Goal: Task Accomplishment & Management: Manage account settings

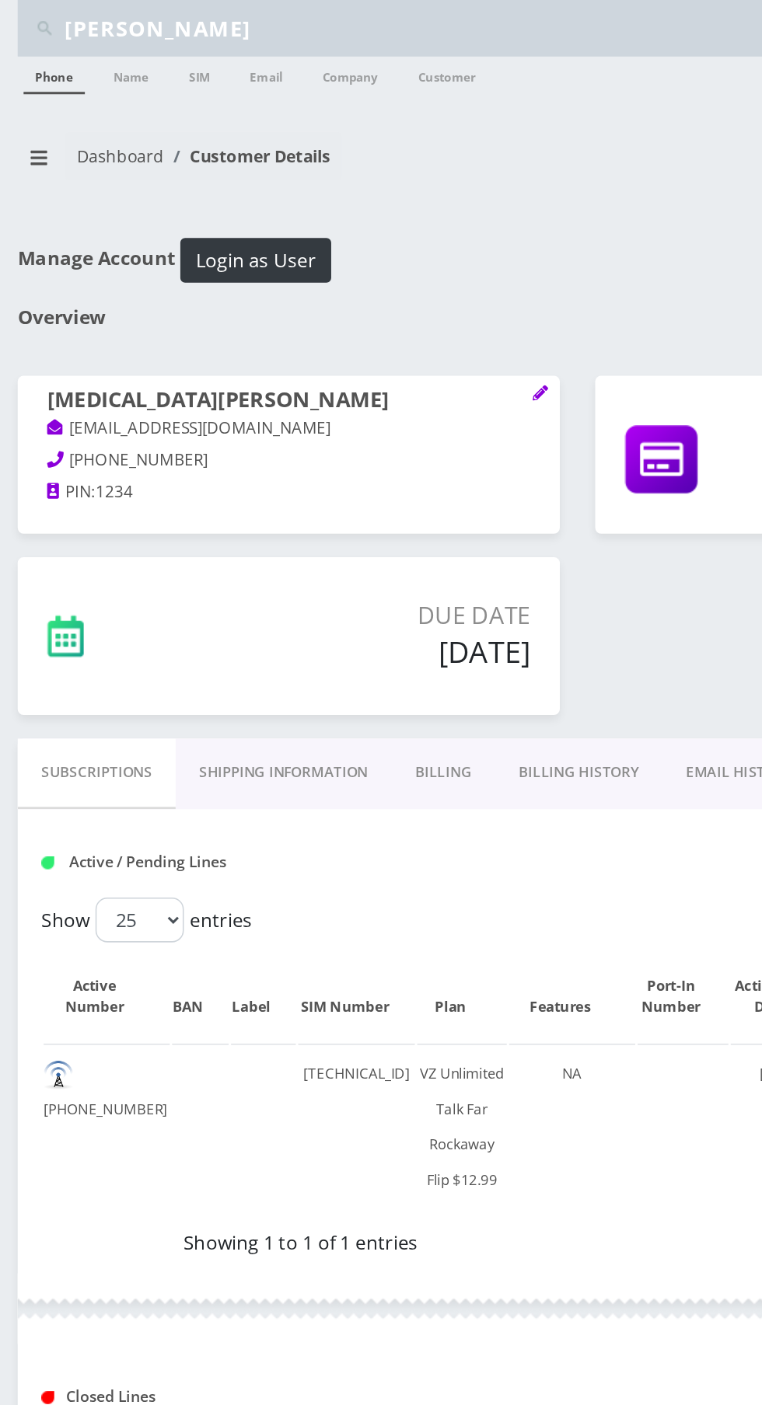
click at [124, 13] on input "Jason m" at bounding box center [395, 19] width 704 height 30
type input "J"
click at [25, 104] on icon "breadcrumb" at bounding box center [25, 104] width 11 height 9
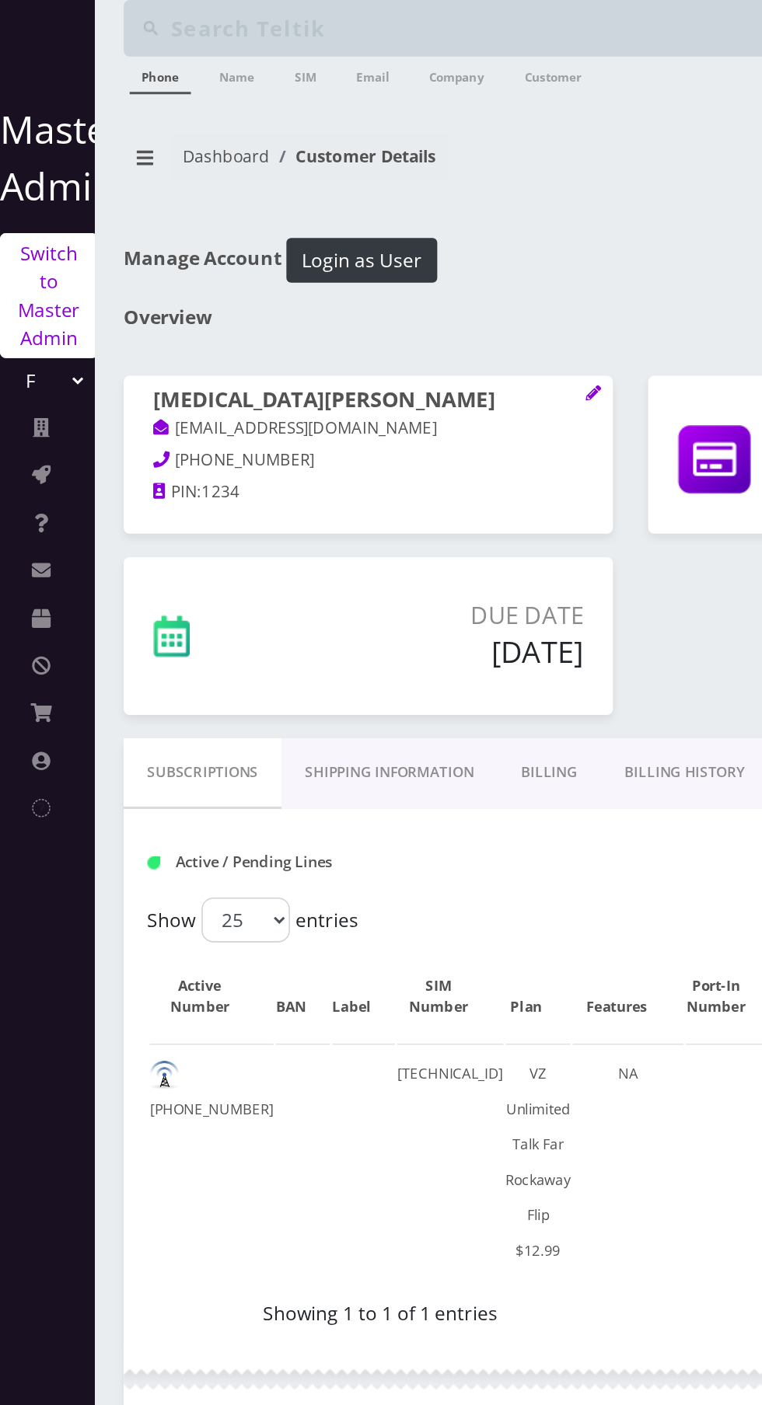
click at [28, 176] on link "Switch to Master Admin" at bounding box center [32, 195] width 65 height 82
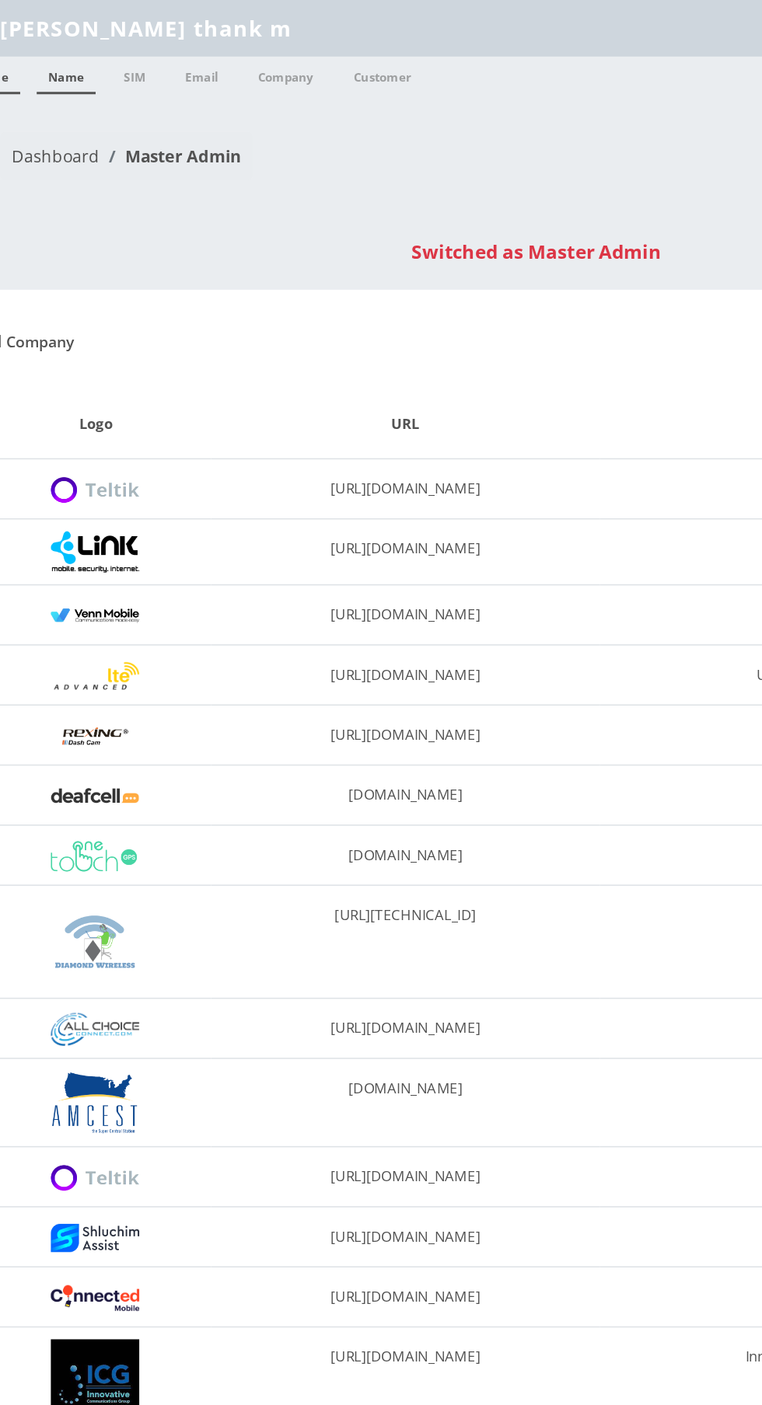
type input "Jason thank m"
click at [95, 56] on link "Name" at bounding box center [86, 49] width 39 height 25
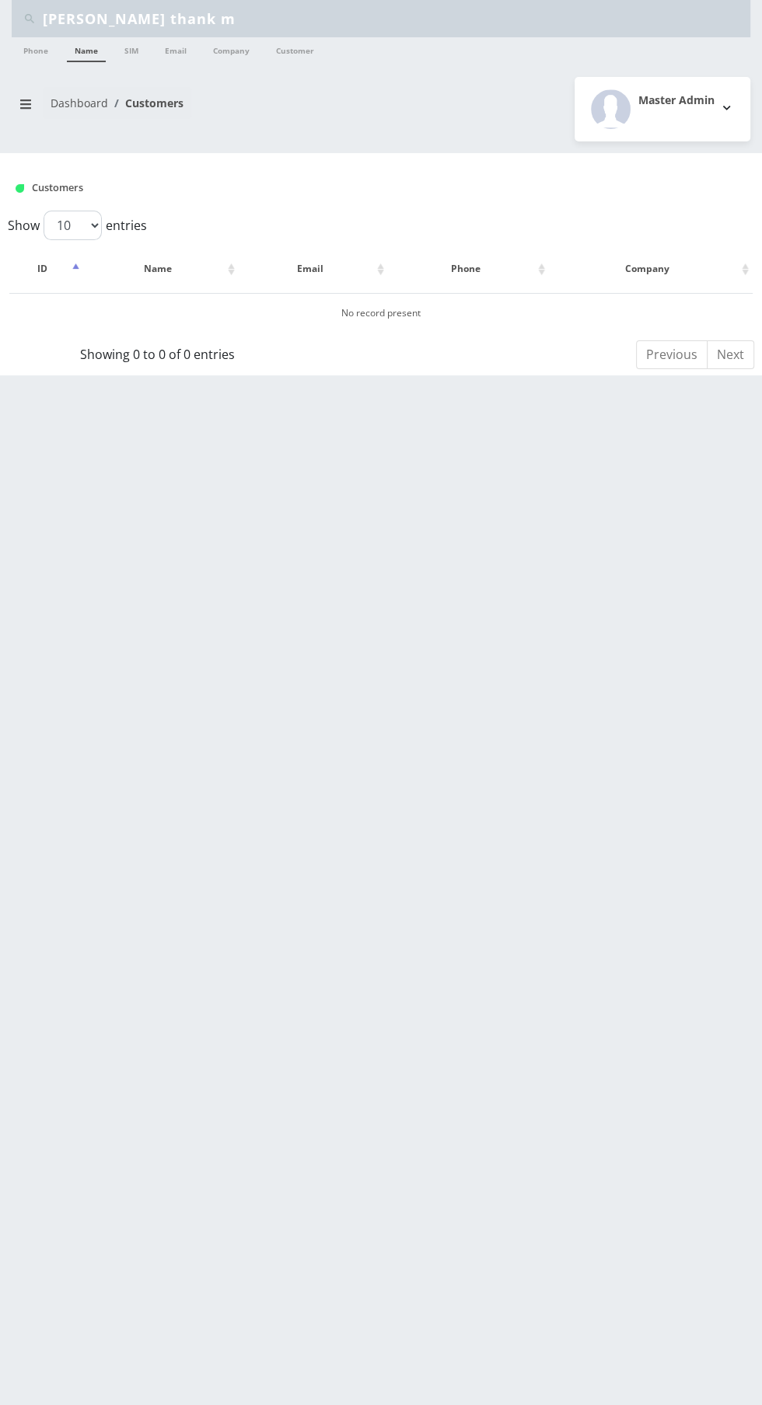
click at [137, 9] on input "[PERSON_NAME] thank m" at bounding box center [395, 19] width 704 height 30
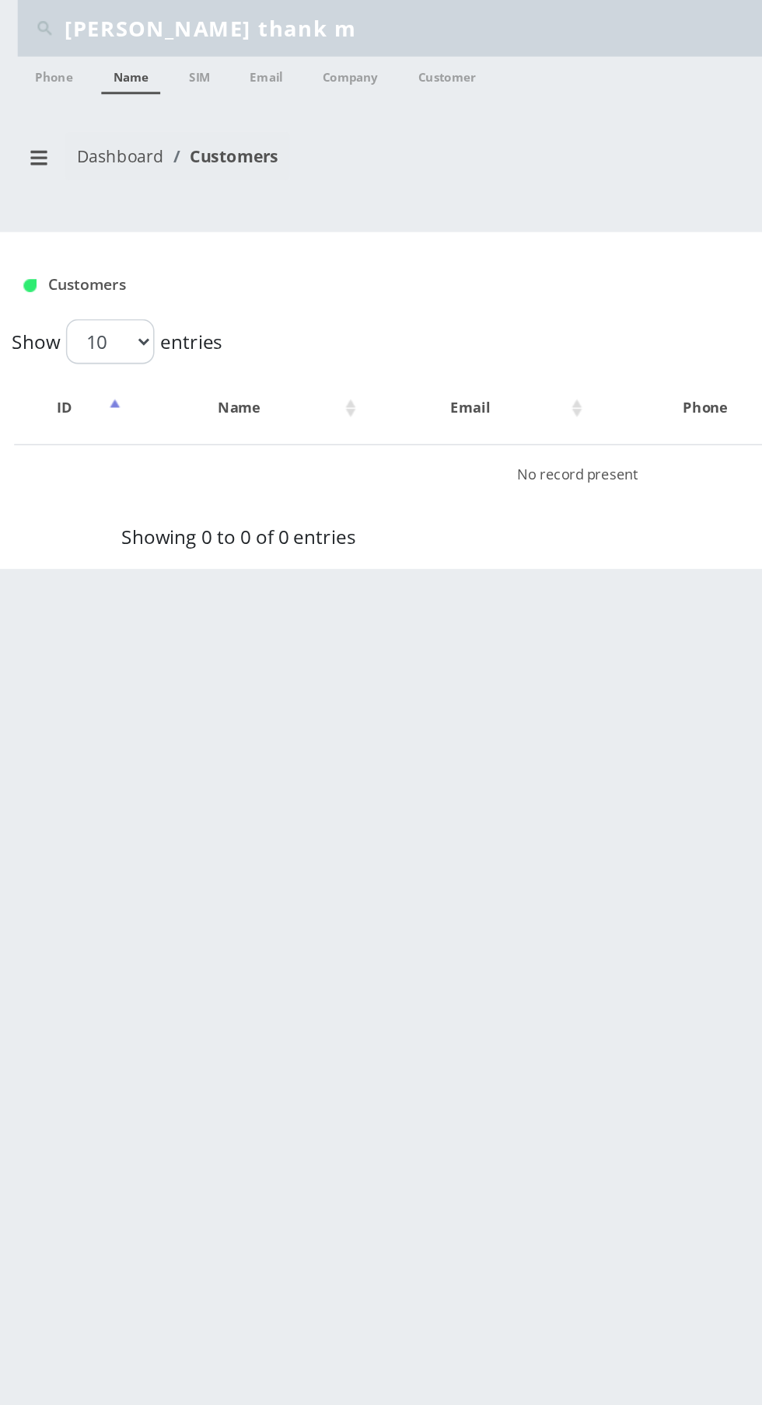
click at [169, 17] on input "[PERSON_NAME] thank m" at bounding box center [395, 19] width 704 height 30
type input "[PERSON_NAME]"
click at [86, 57] on link "Name" at bounding box center [86, 49] width 39 height 25
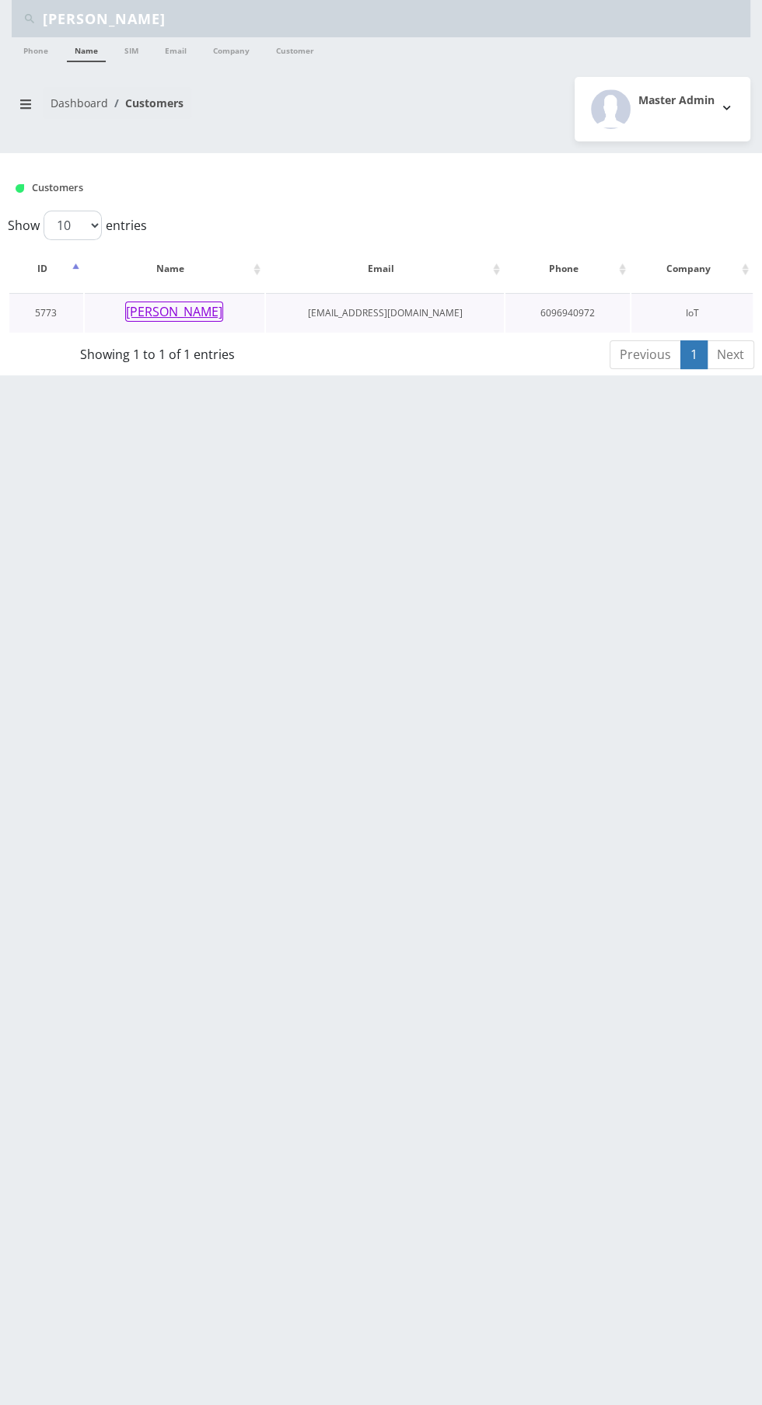
click at [174, 318] on button "Nathan Moser" at bounding box center [174, 312] width 98 height 20
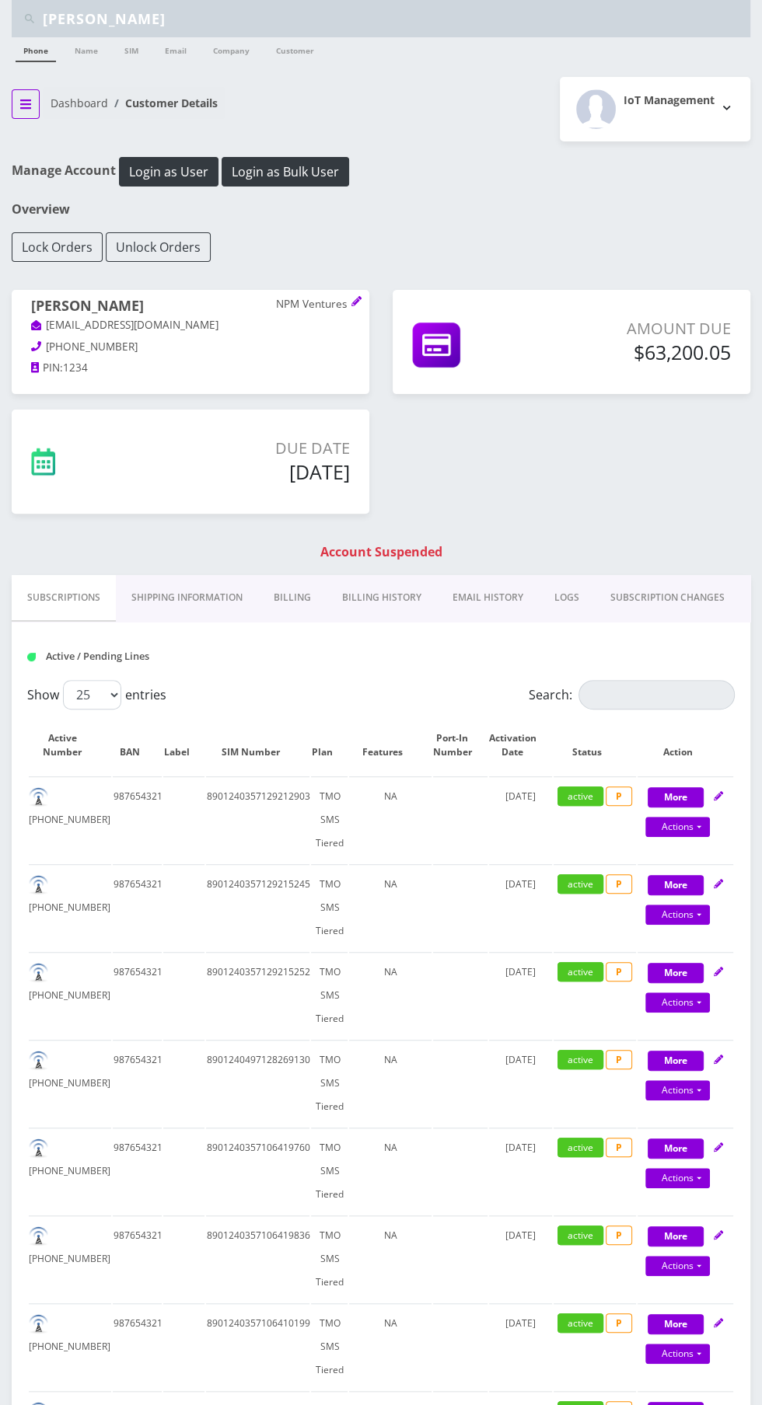
click at [25, 103] on icon "breadcrumb" at bounding box center [25, 104] width 11 height 9
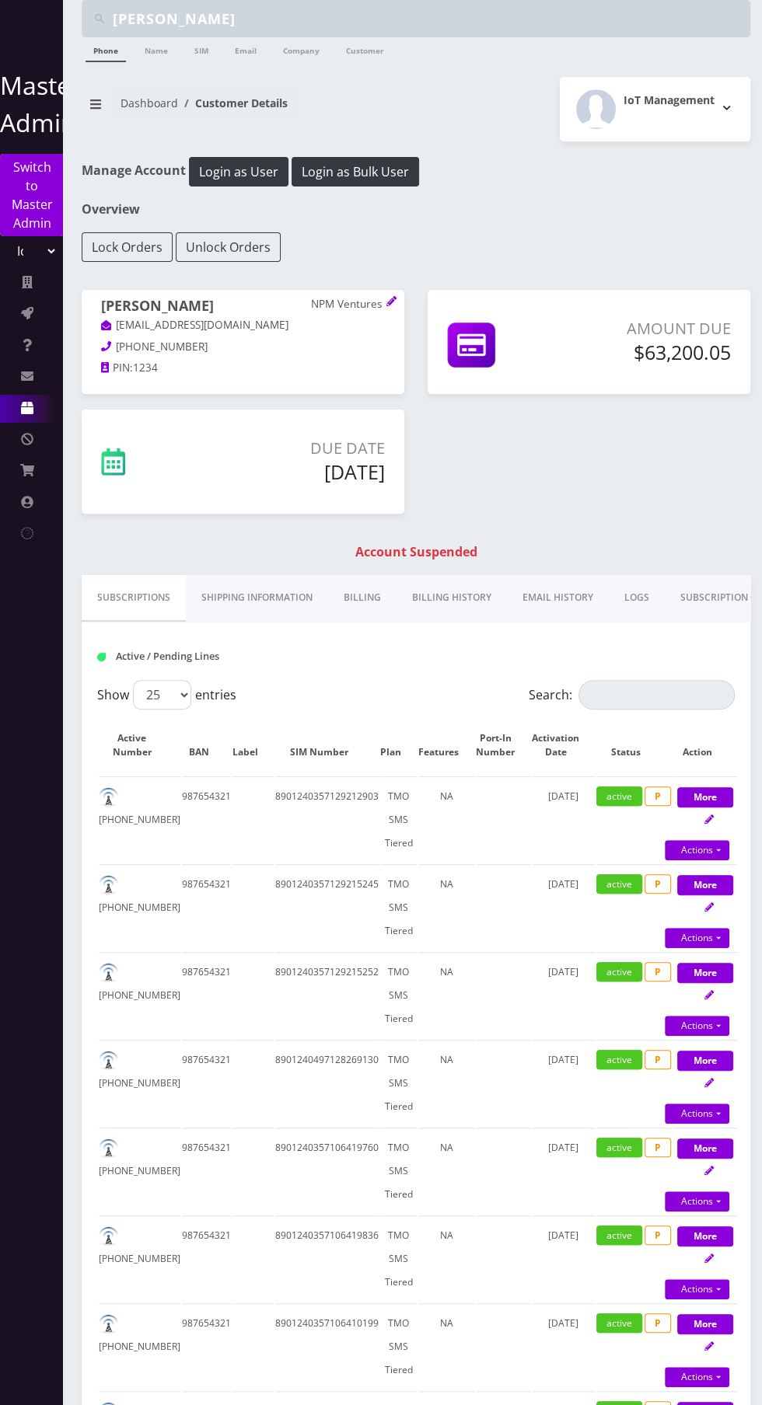
click at [25, 407] on icon at bounding box center [27, 408] width 12 height 12
click at [19, 473] on link "Plans" at bounding box center [31, 474] width 62 height 34
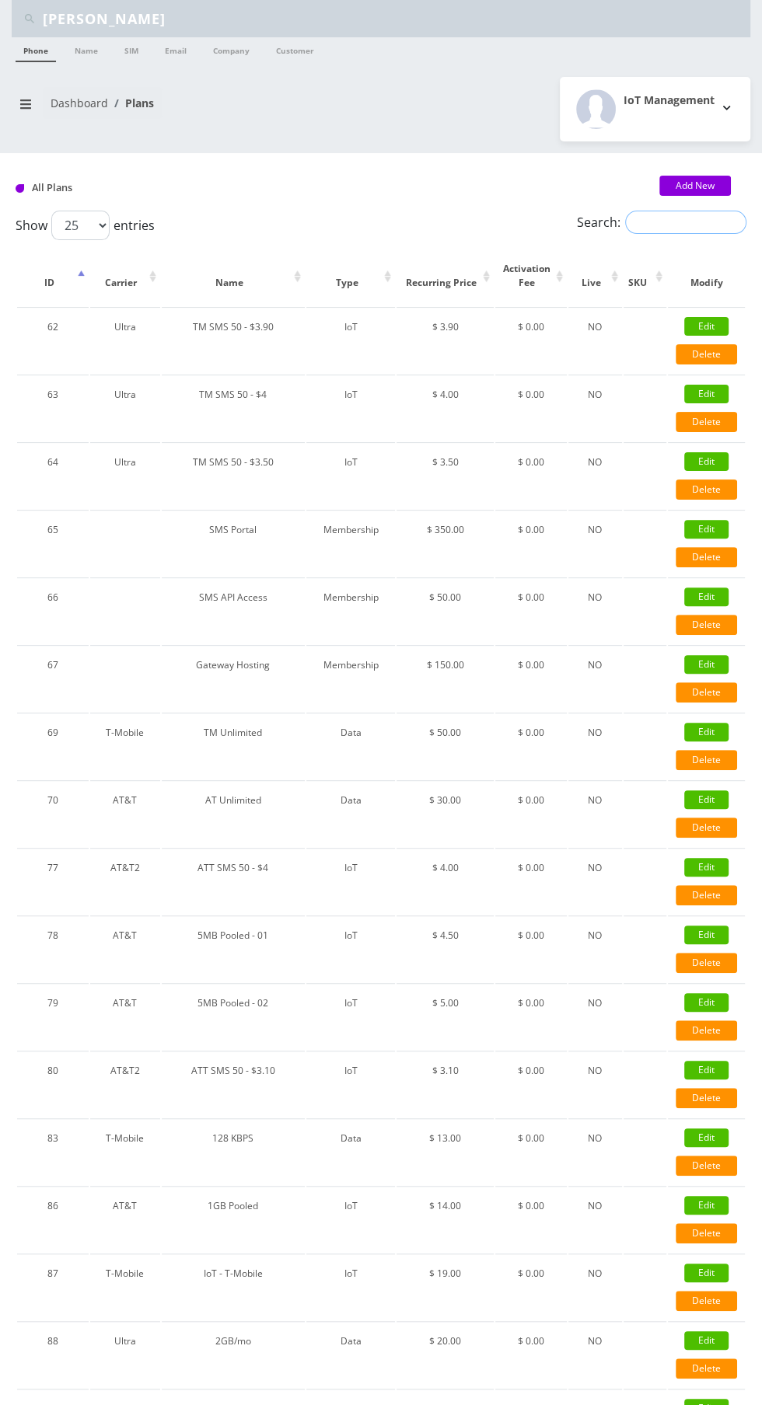
click at [679, 216] on input "Search:" at bounding box center [685, 222] width 121 height 23
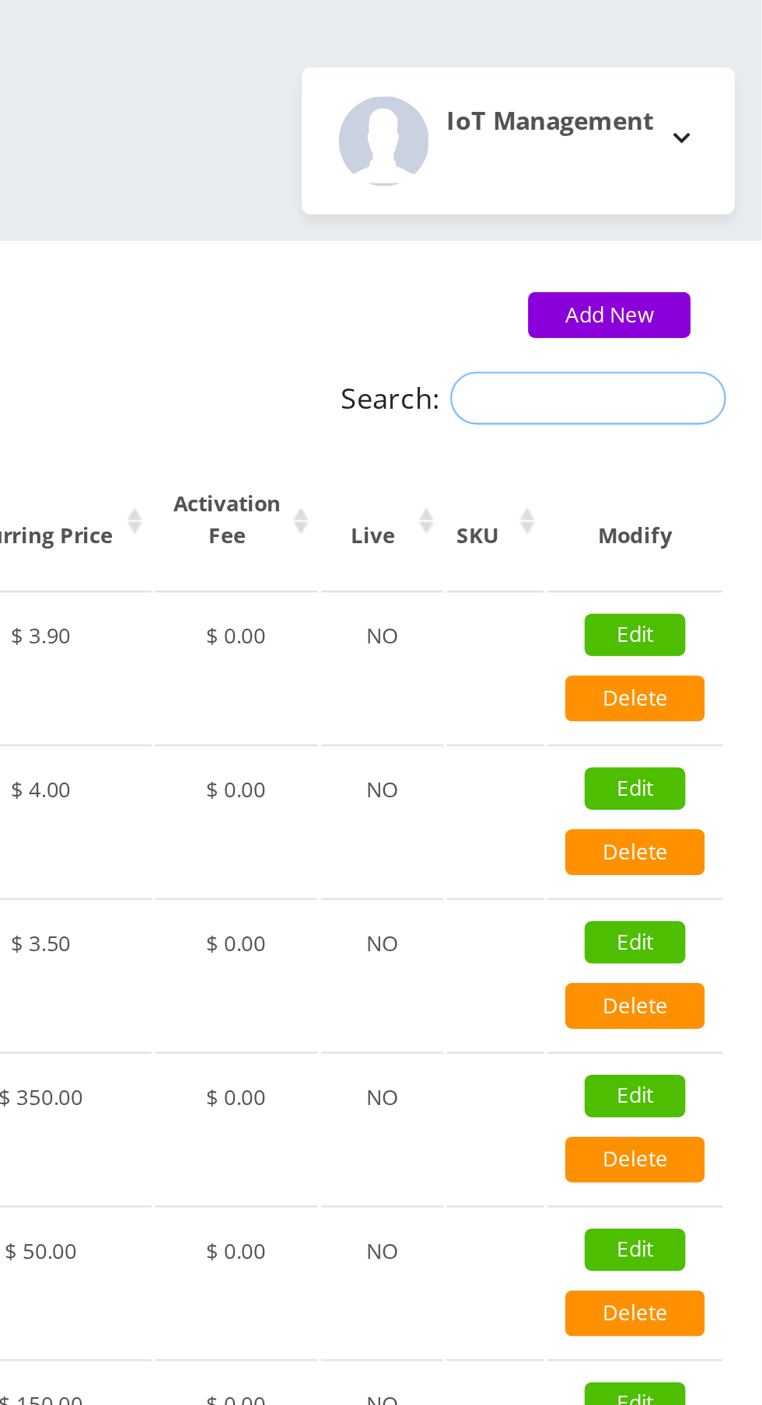
paste input "TMO SMS Tiered"
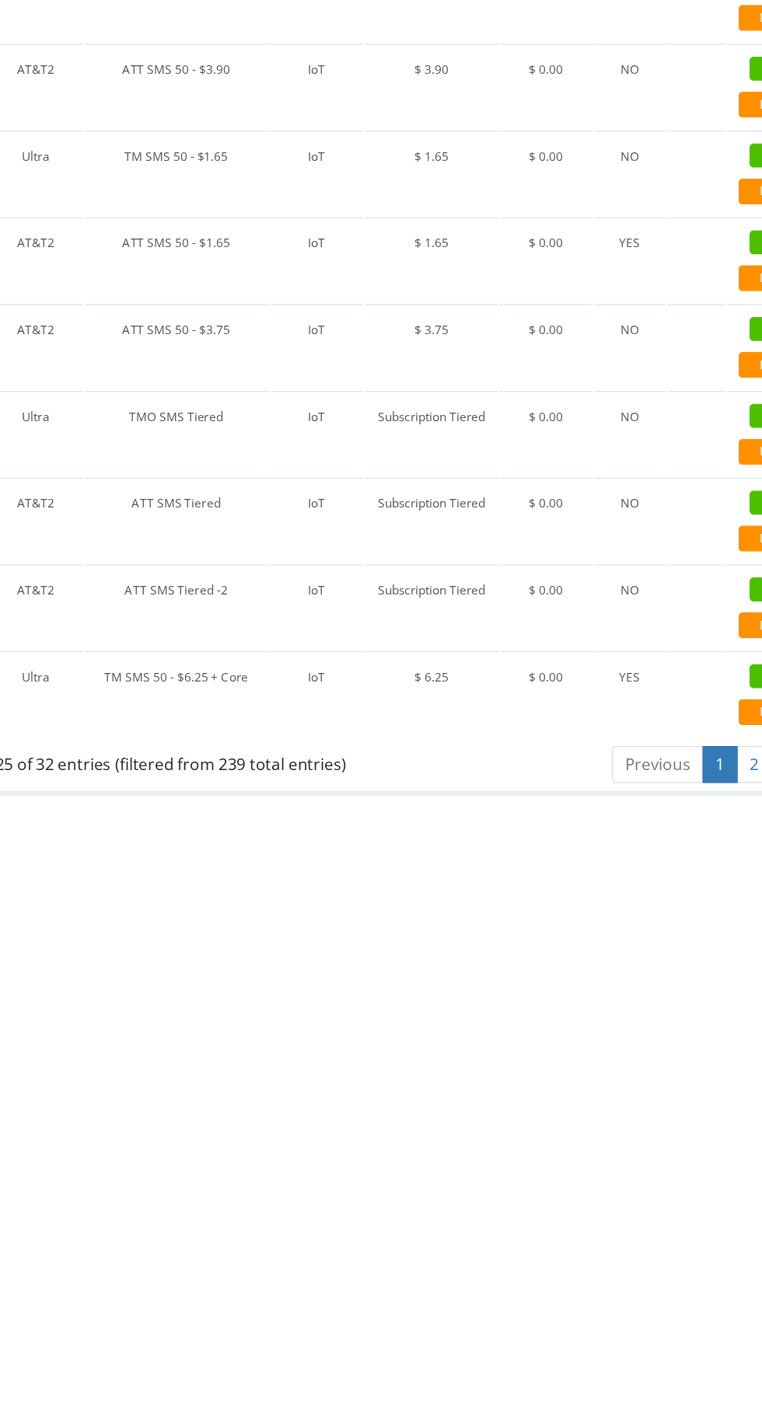
scroll to position [637, 0]
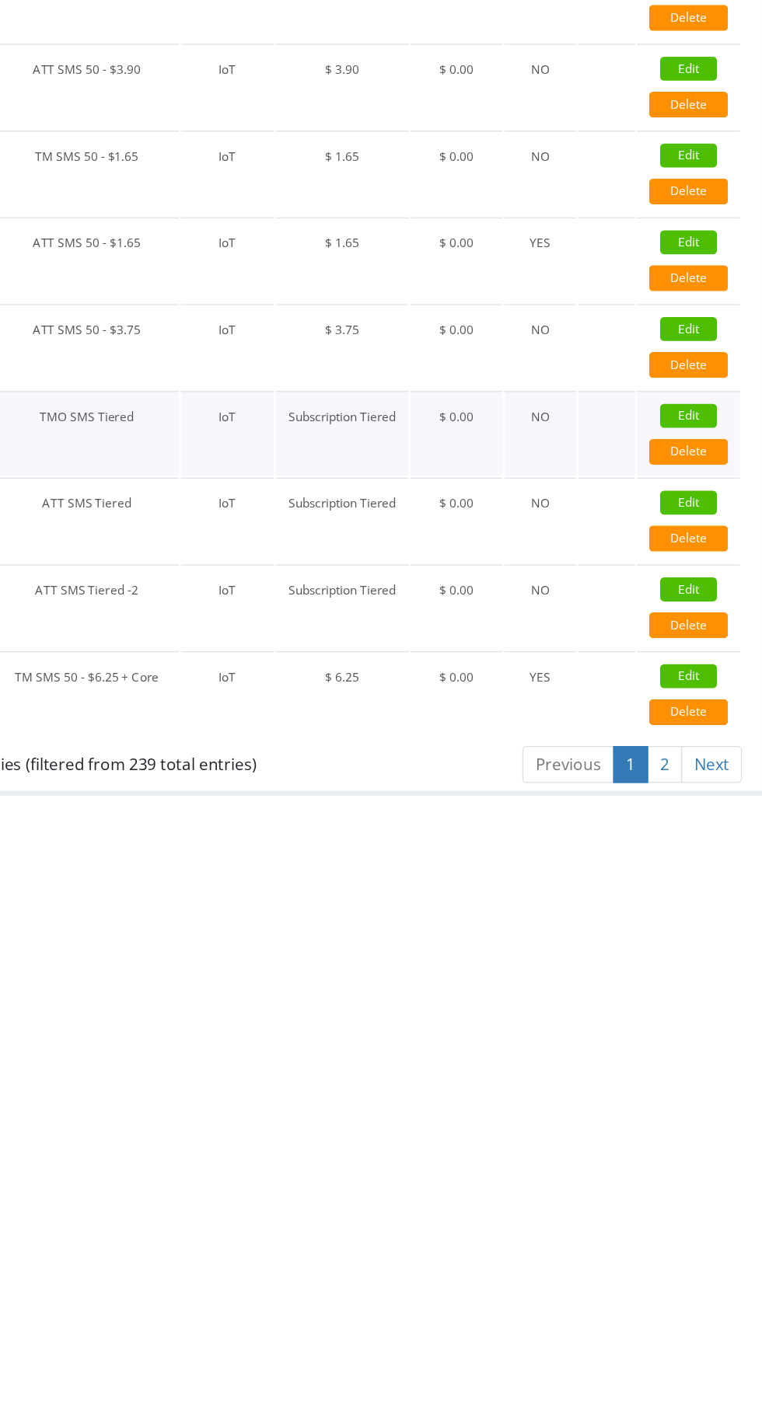
type input "TMO SMS Tiered"
click at [702, 1100] on link "Edit" at bounding box center [705, 1109] width 44 height 19
type input "TMO SMS Tiered"
select select "7"
select select "5"
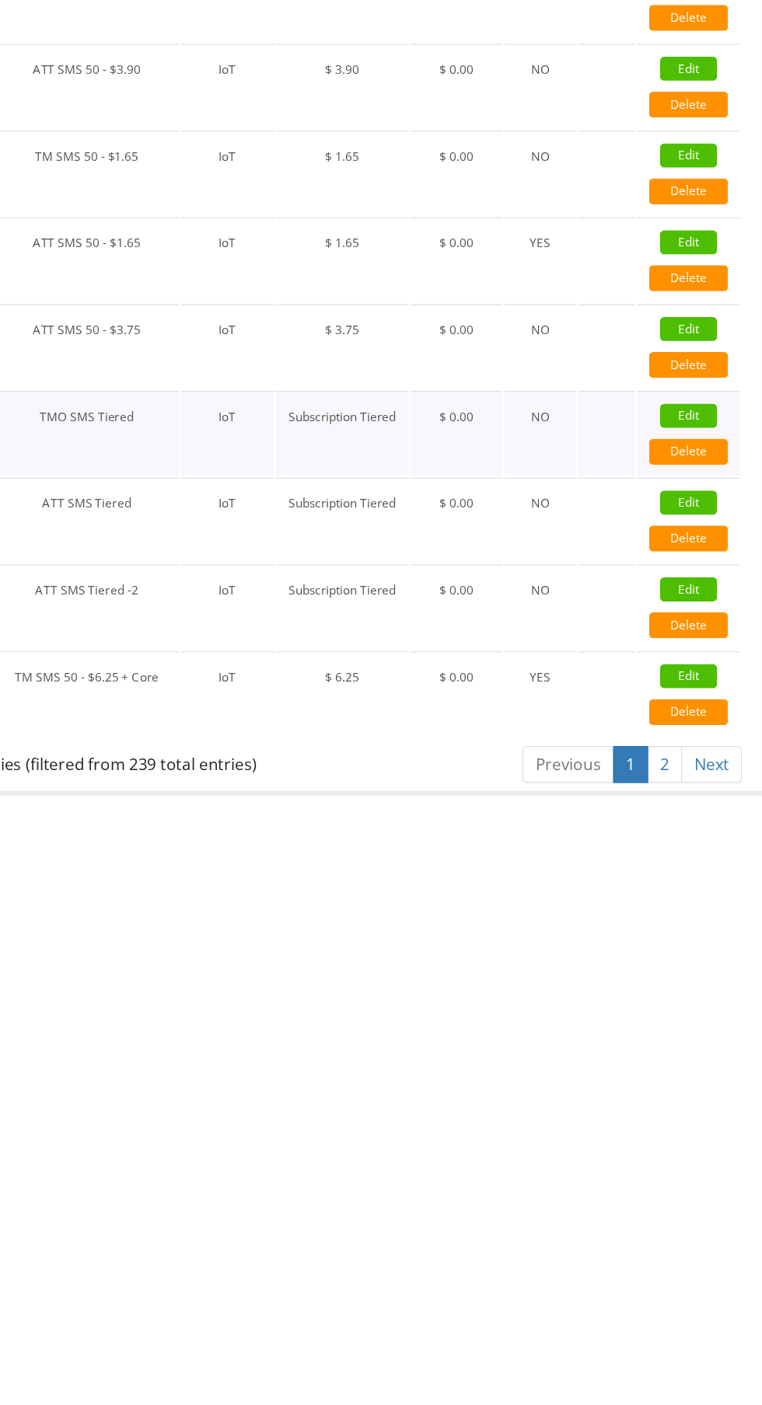
select select "0"
checkbox input "false"
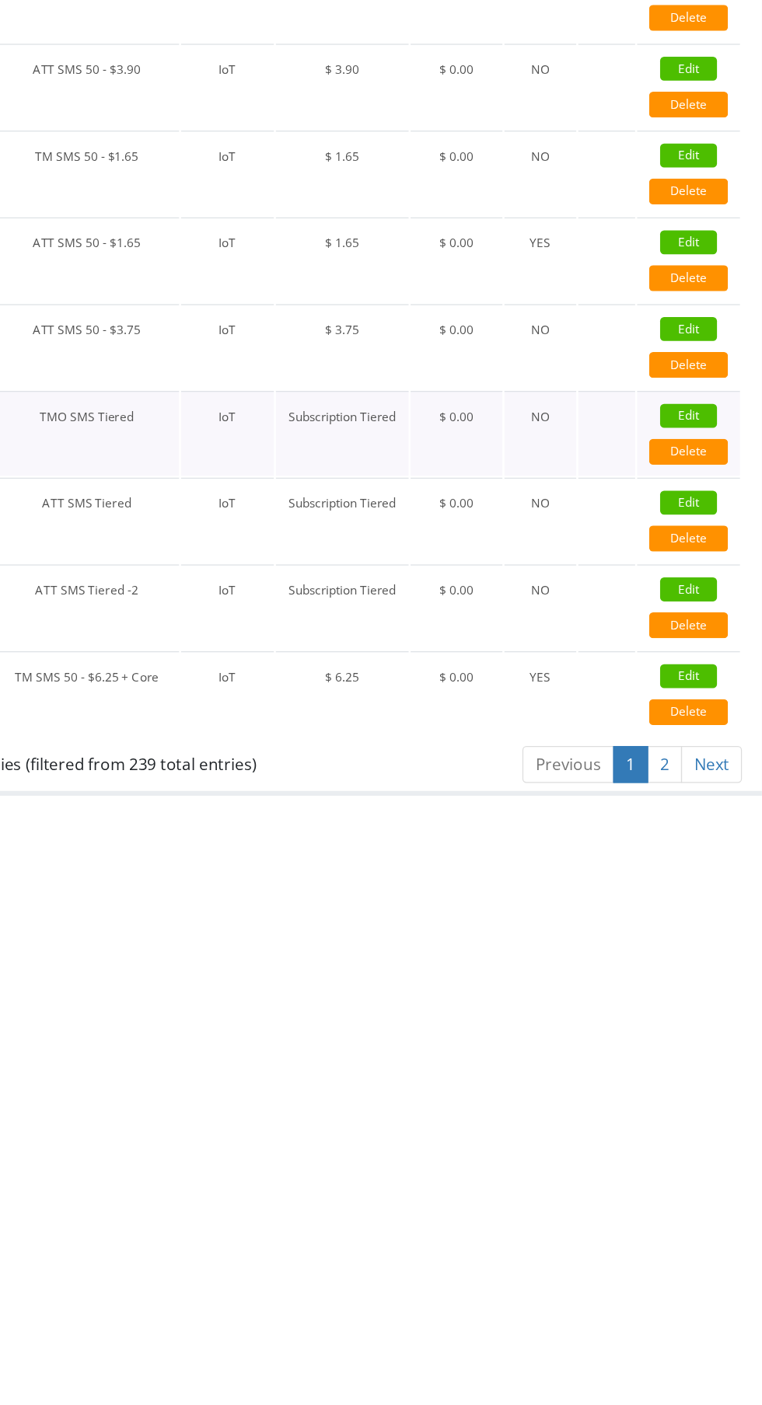
checkbox input "false"
type input "326"
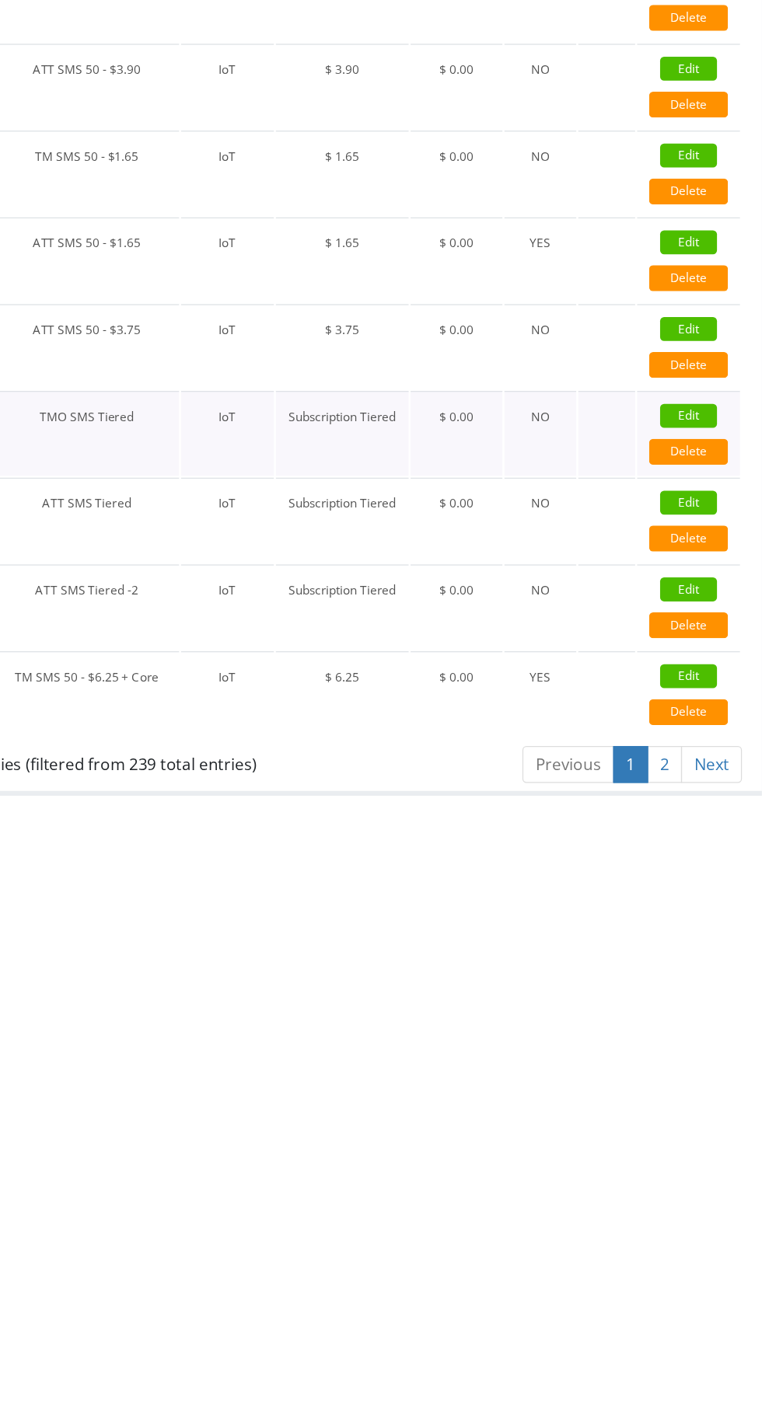
select select "0"
checkbox input "true"
select select "1"
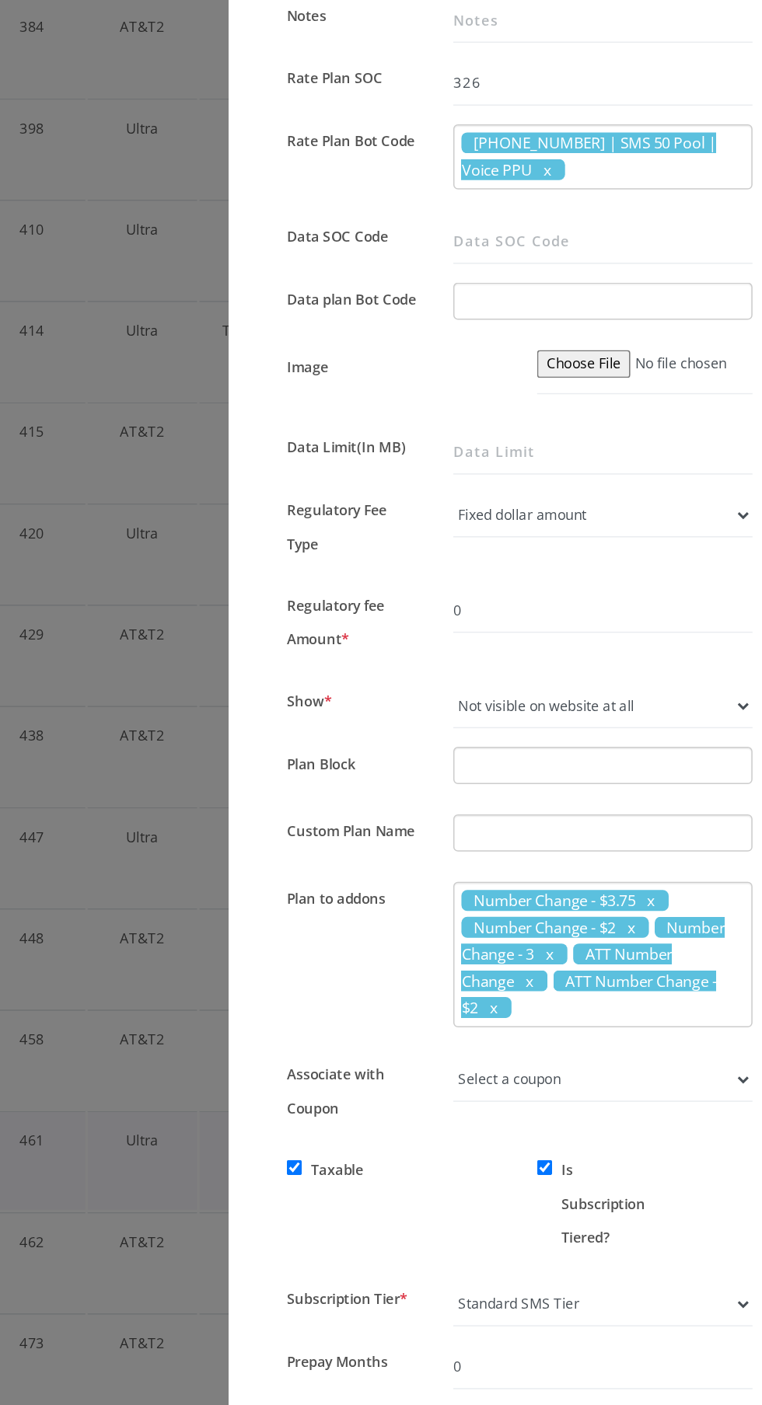
scroll to position [533, 0]
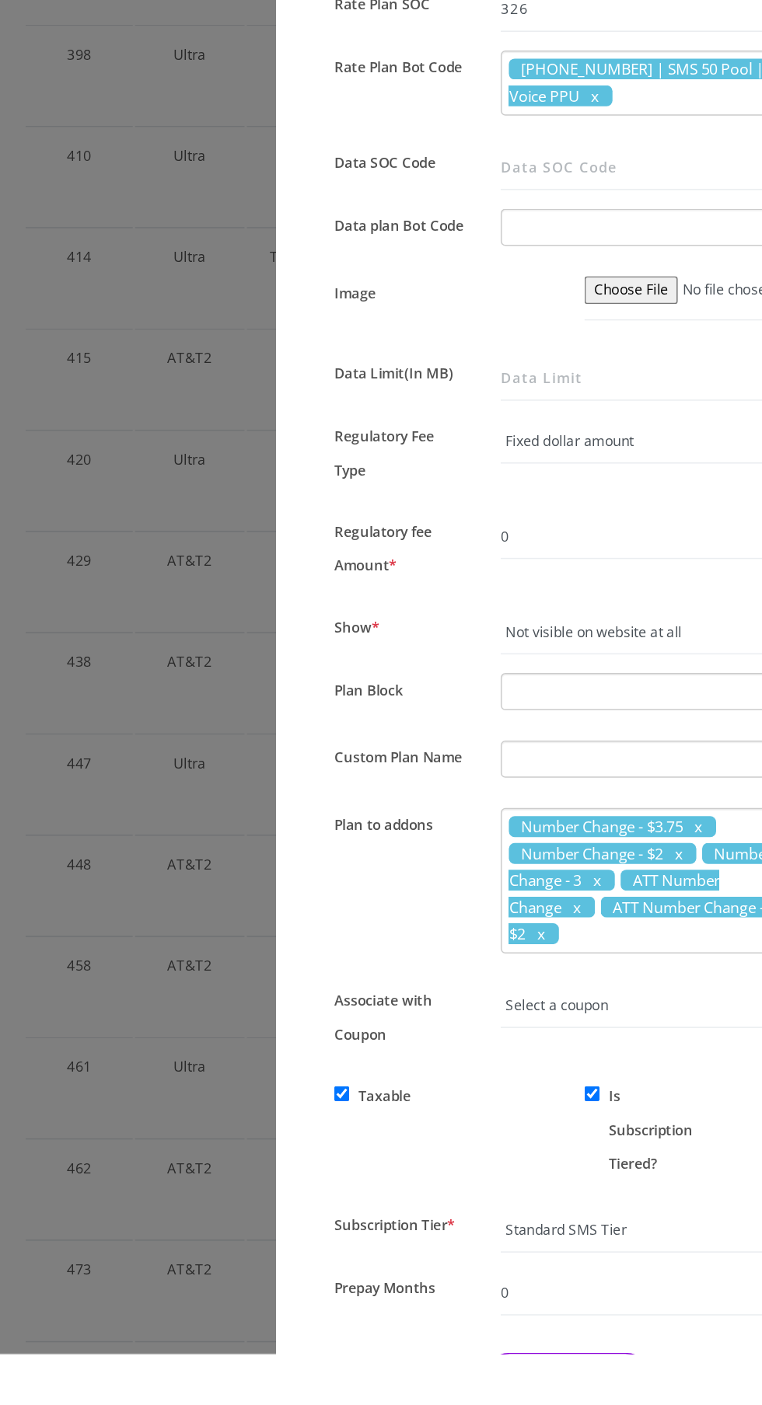
click at [148, 1338] on div "× Edit Plan Name * TMO SMS Tiered SKU Tag Type * Voice Data Wearable Membership…" at bounding box center [381, 702] width 762 height 1405
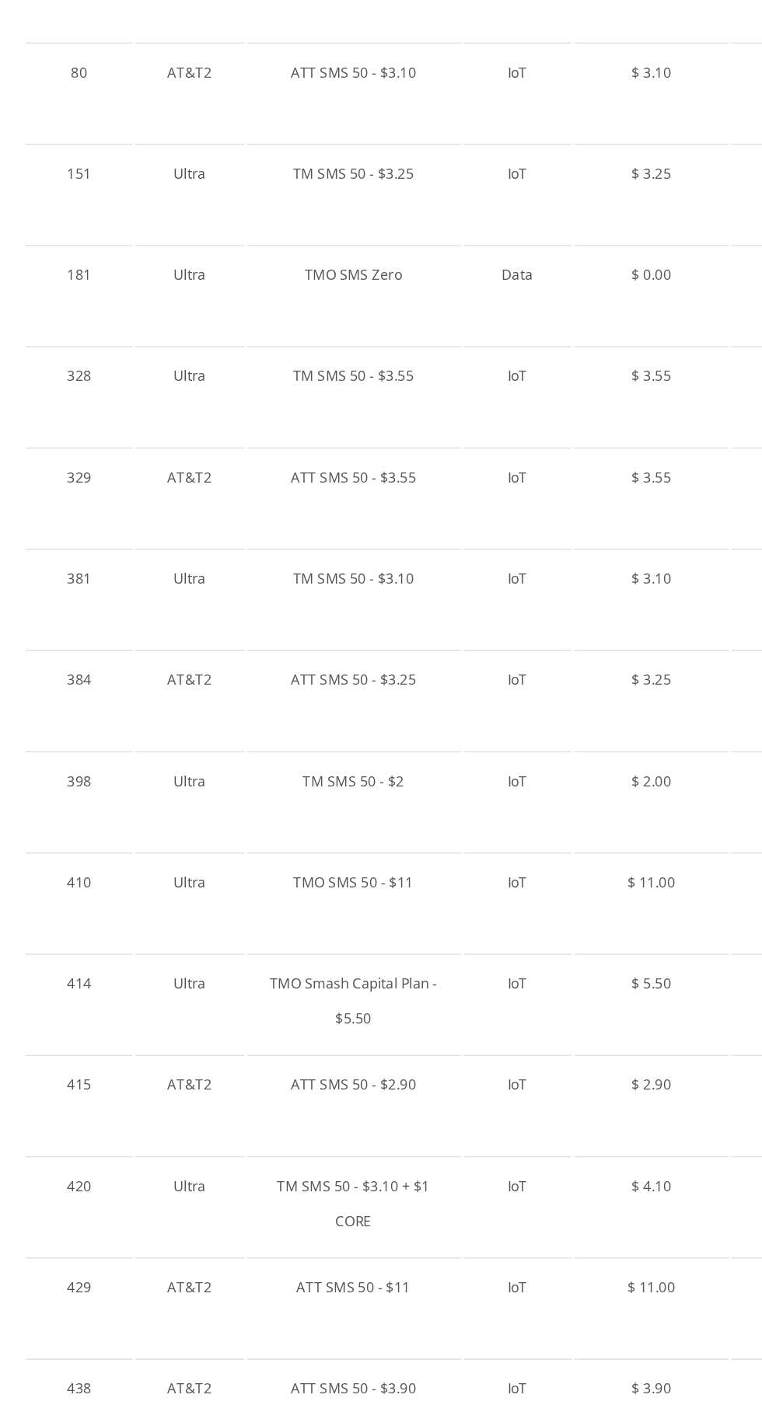
scroll to position [0, 0]
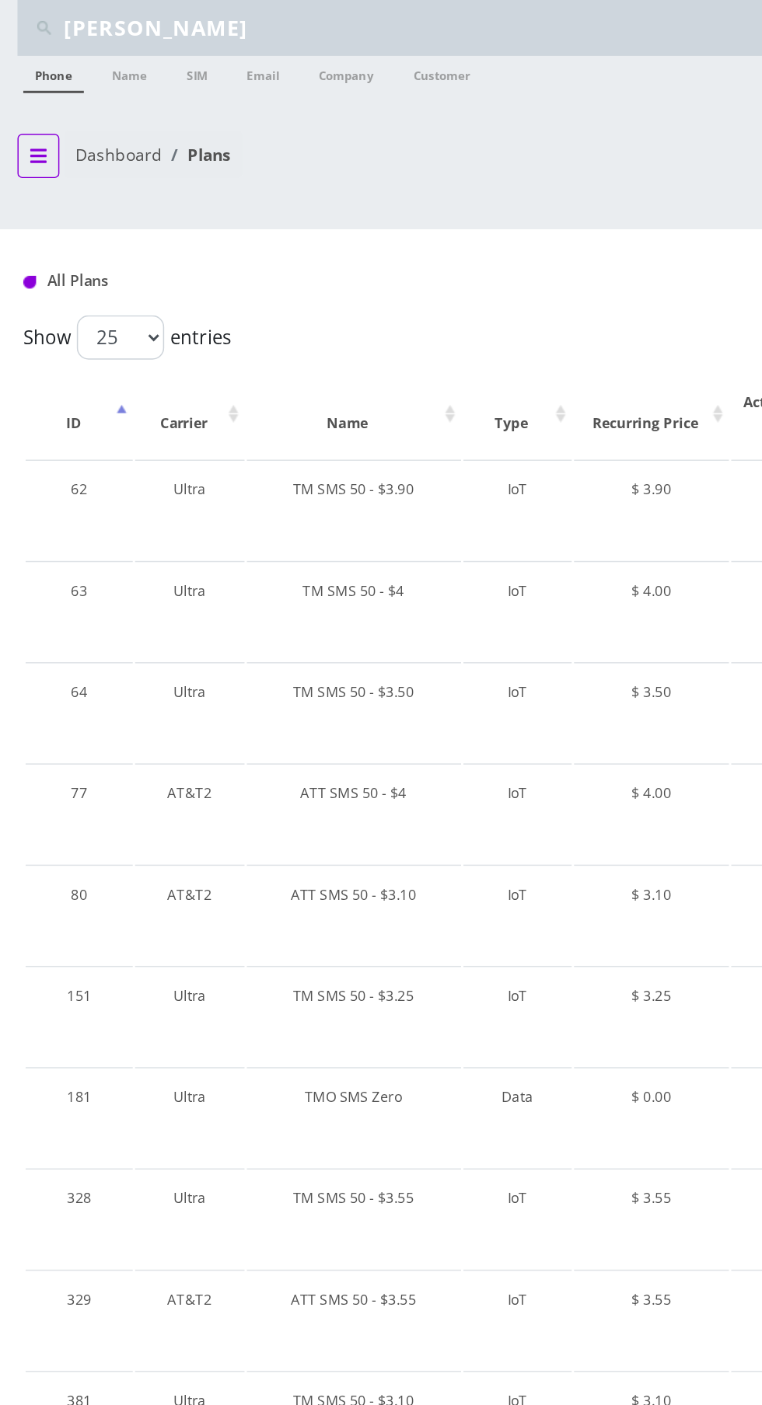
click at [25, 103] on icon "breadcrumb" at bounding box center [25, 104] width 11 height 9
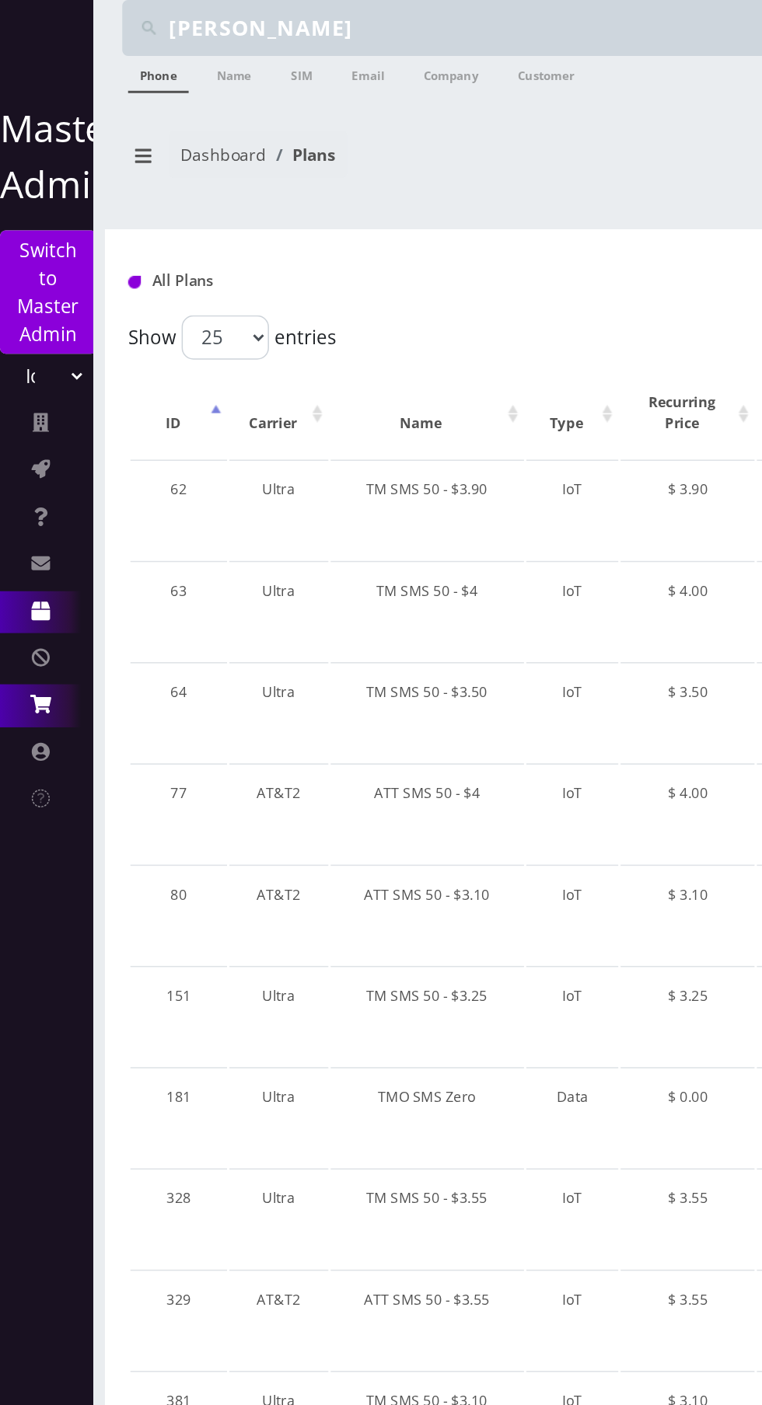
click at [30, 470] on icon at bounding box center [27, 470] width 14 height 12
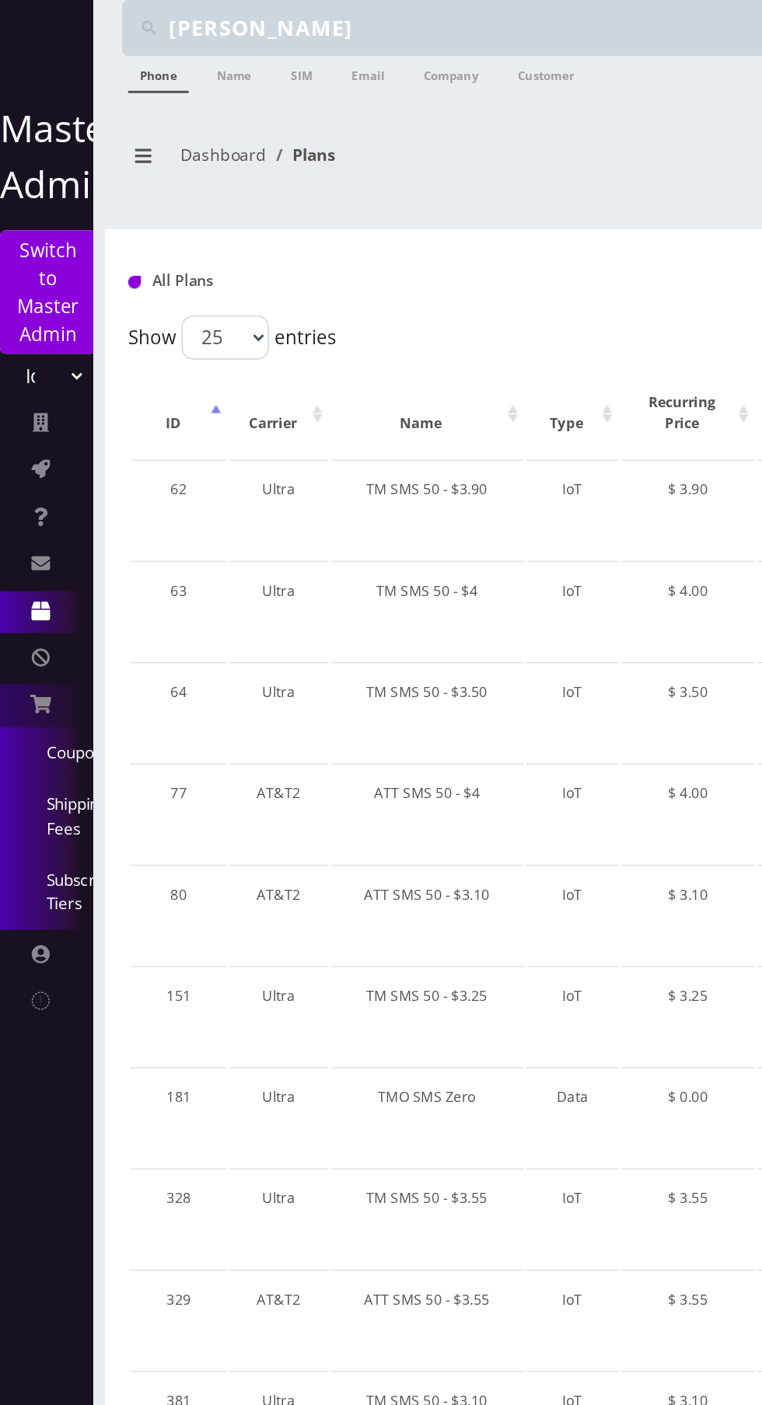
click at [42, 588] on link "Subscription Tiers" at bounding box center [31, 596] width 62 height 51
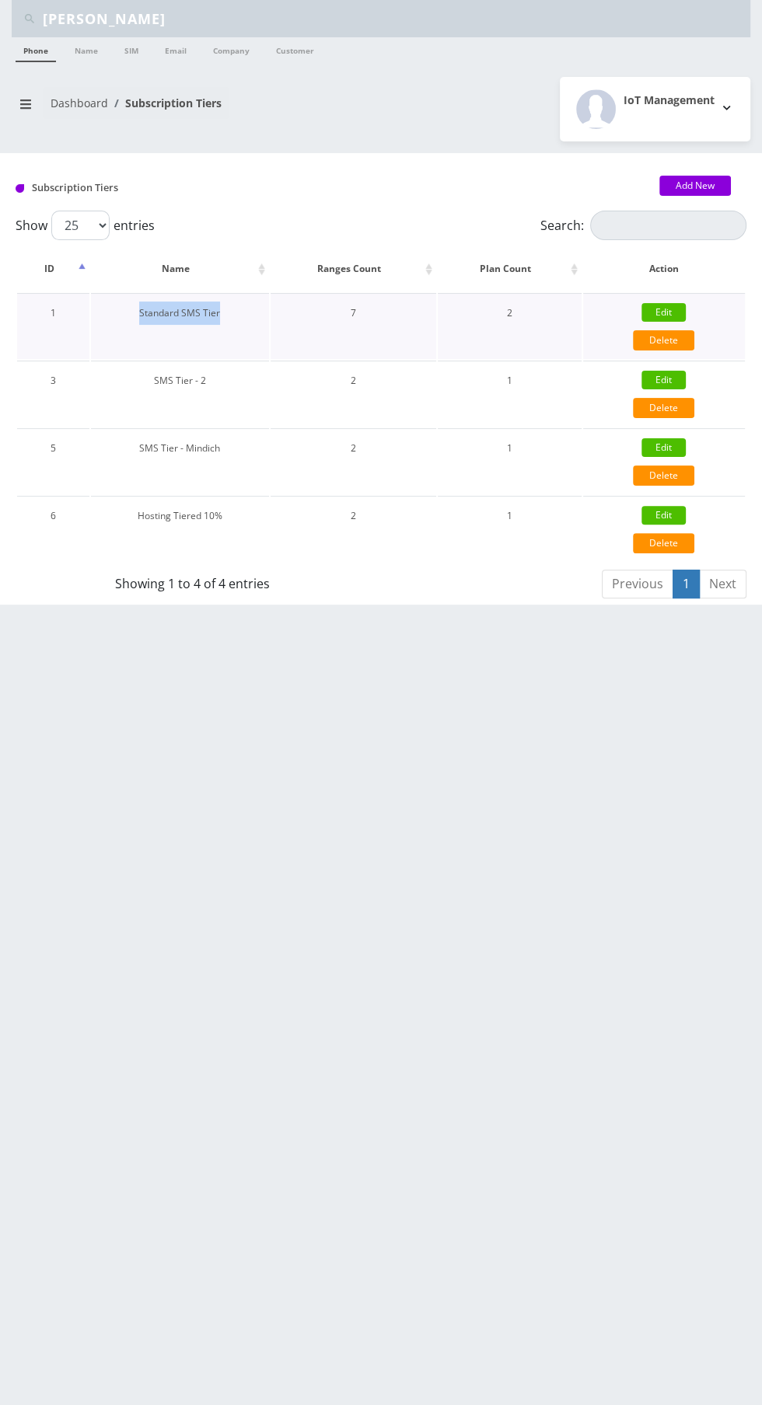
copy td "Standard SMS Tier"
click at [663, 311] on link "Edit" at bounding box center [663, 312] width 44 height 19
type input "Standard SMS Tier"
type input "1"
type input "9"
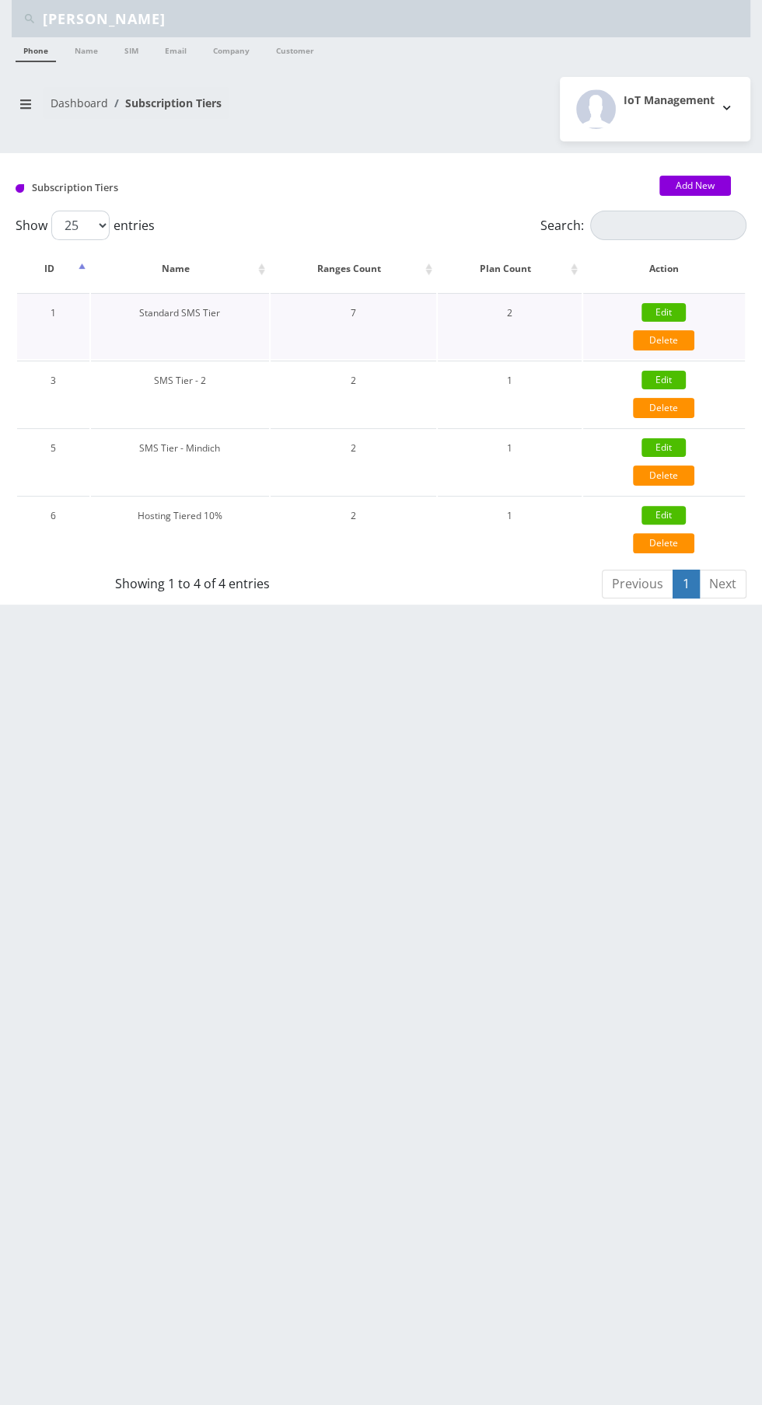
type input "150"
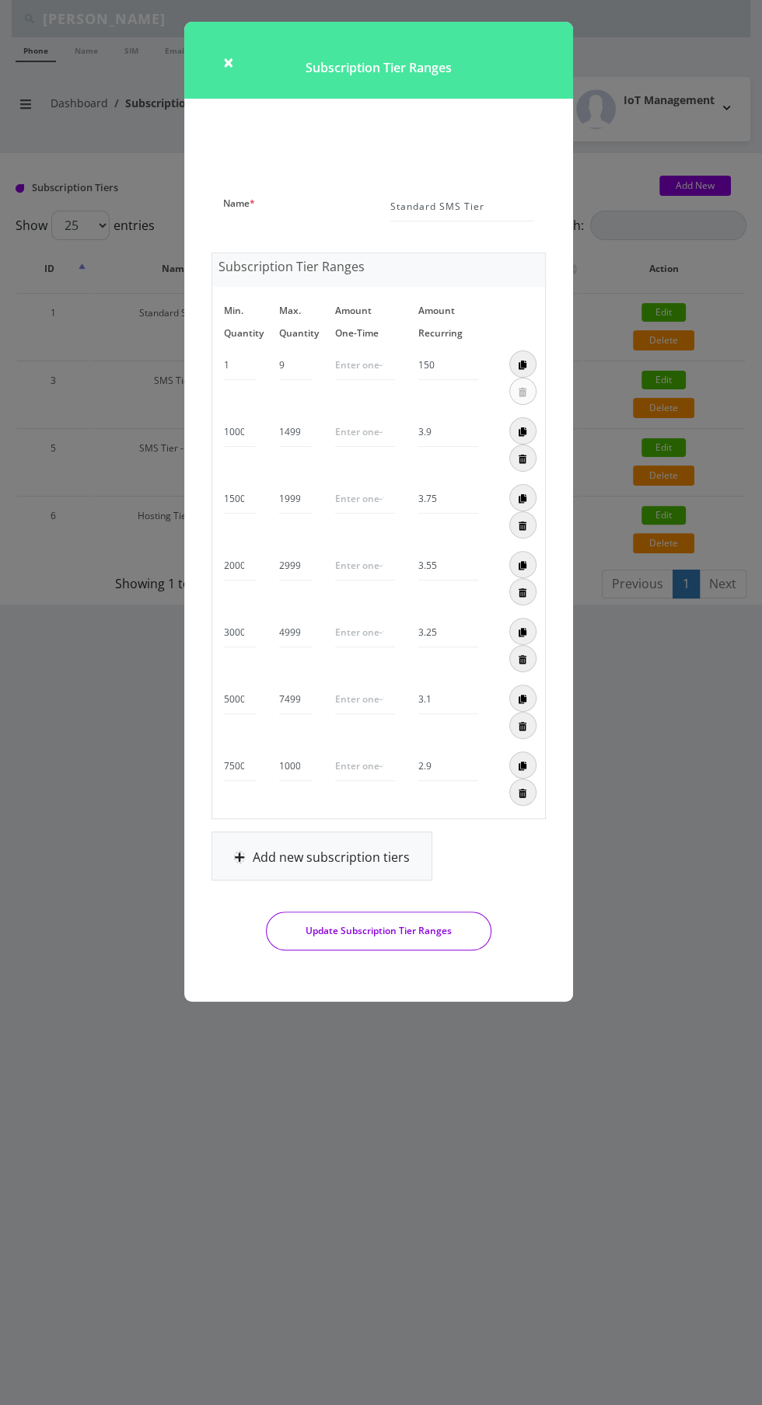
click at [324, 1189] on div "× Subscription Tier Ranges Name * Standard SMS Tier Subscription Tier Ranges Mi…" at bounding box center [381, 702] width 762 height 1405
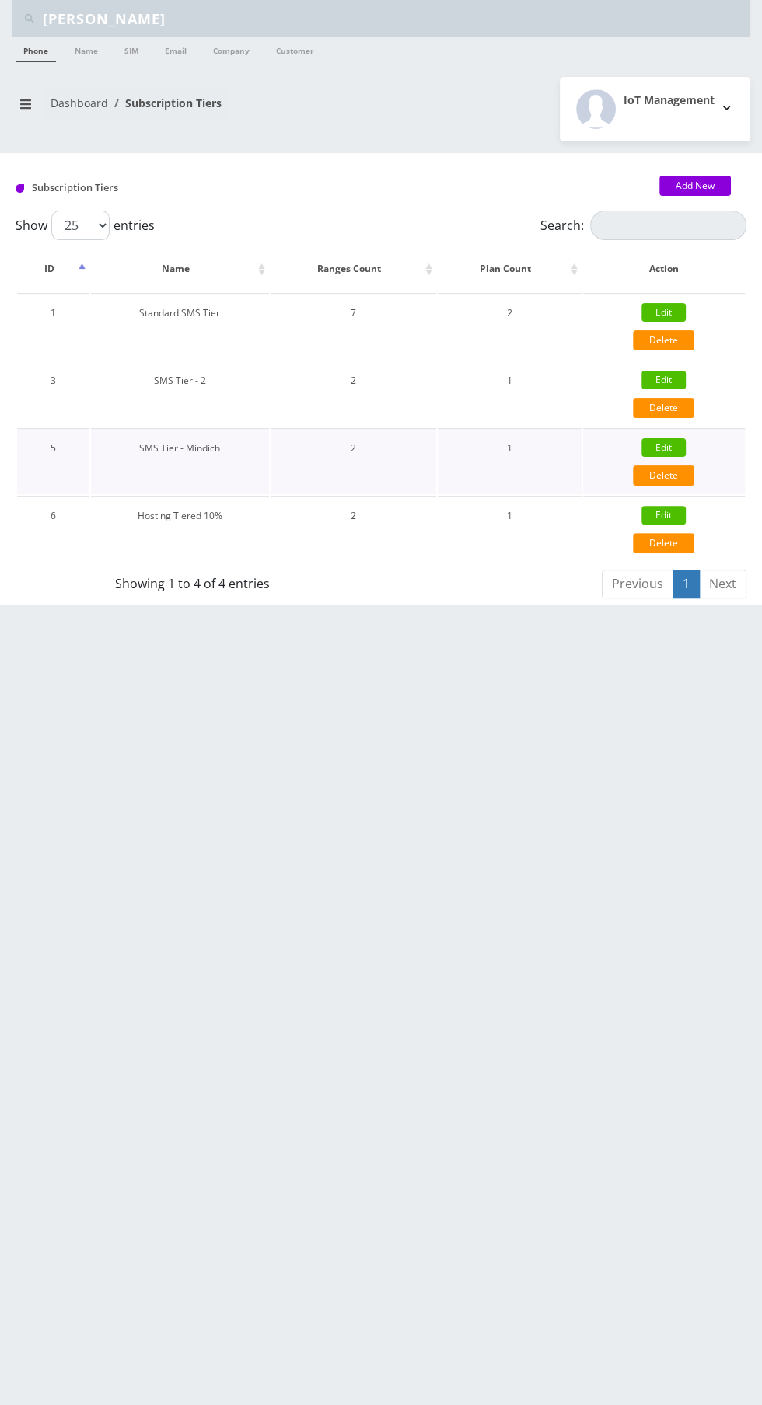
click at [673, 443] on link "Edit" at bounding box center [663, 447] width 44 height 19
type input "SMS Tier - Mindich"
type input "1023"
type input "3.25"
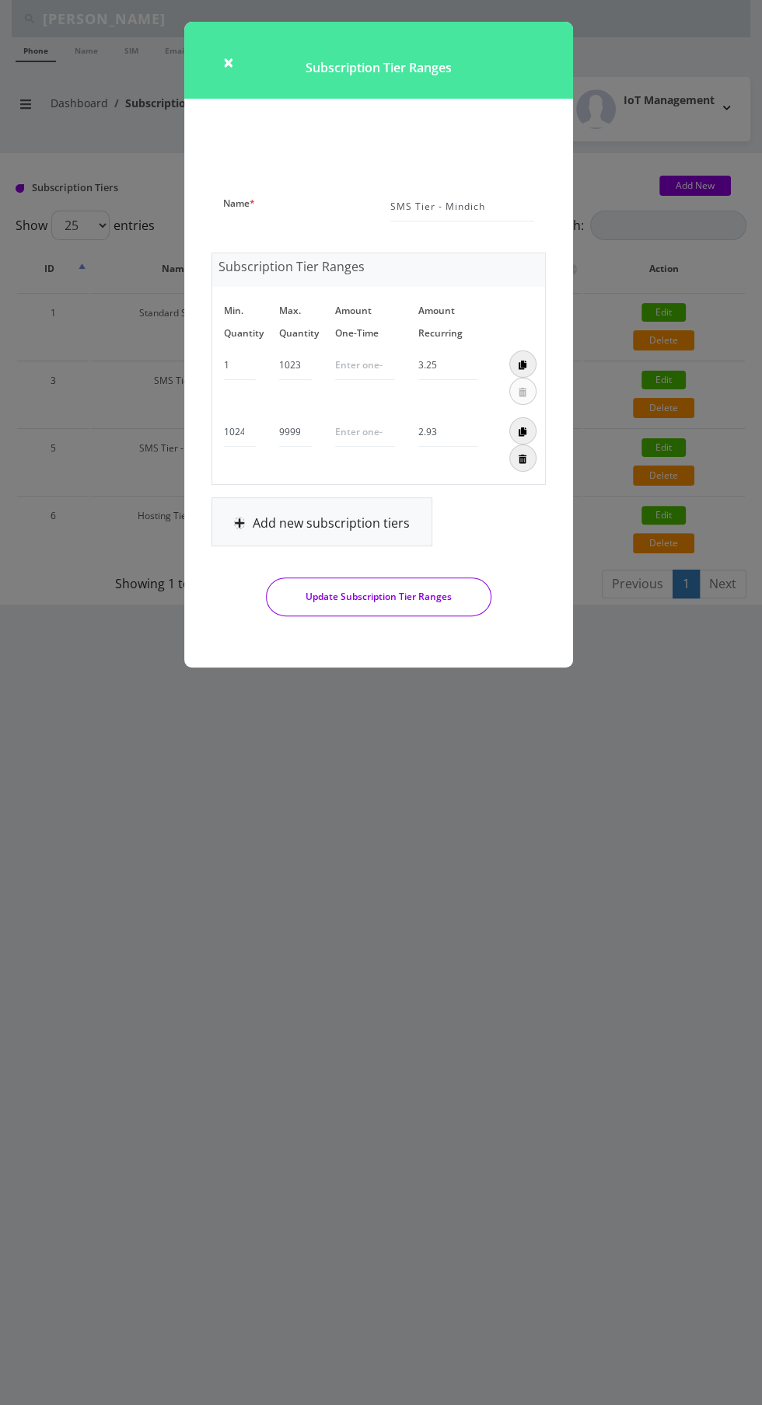
click at [569, 768] on div "× Subscription Tier Ranges Name * SMS Tier - Mindich Subscription Tier Ranges M…" at bounding box center [381, 702] width 762 height 1405
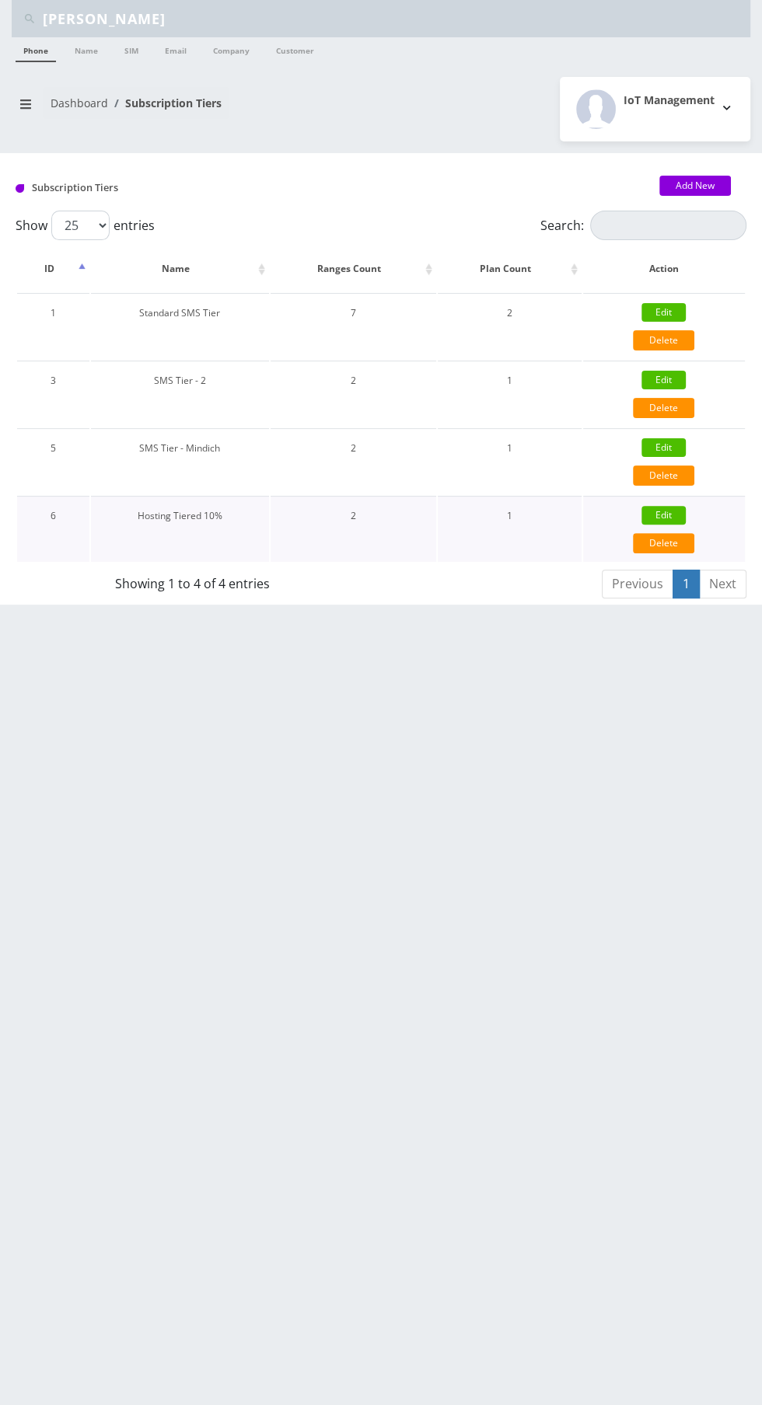
click at [663, 514] on link "Edit" at bounding box center [663, 515] width 44 height 19
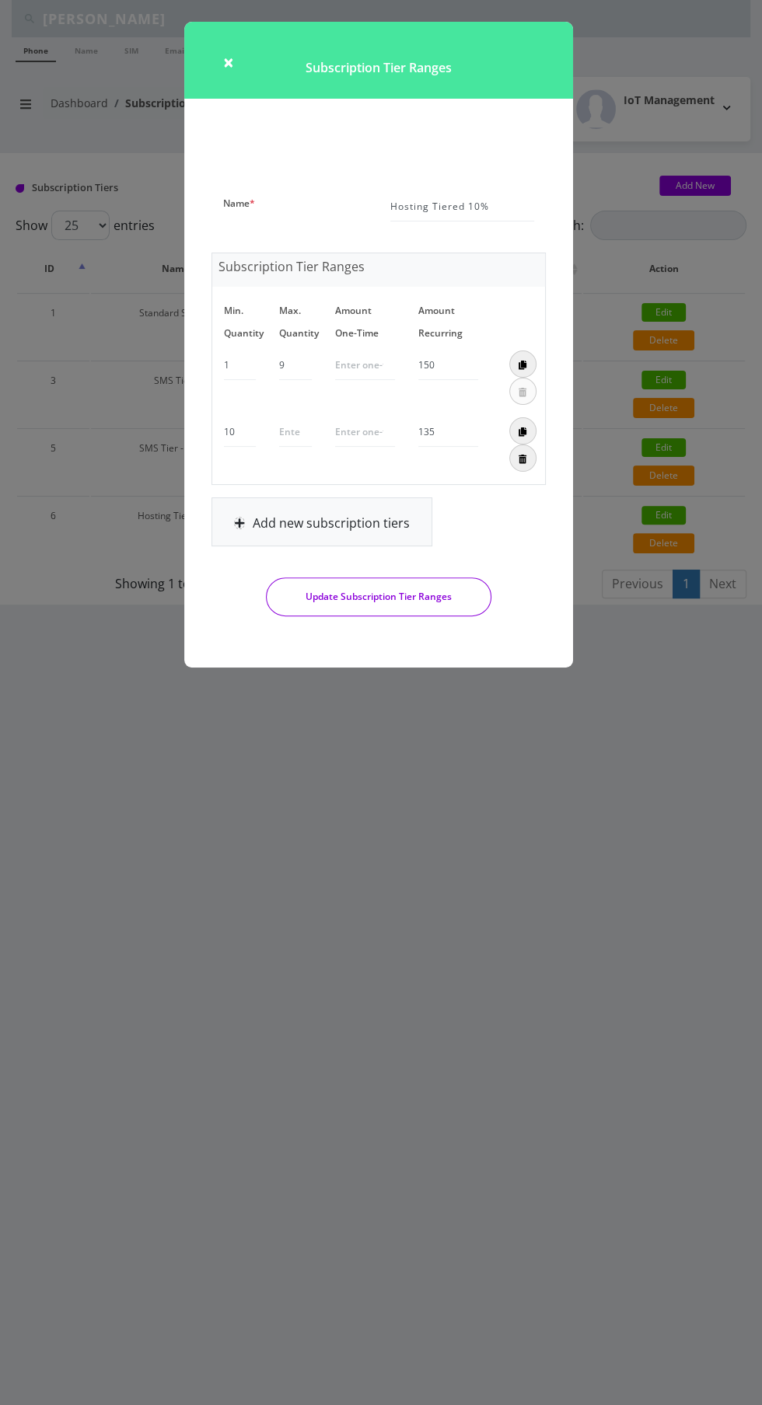
click at [606, 717] on div "× Subscription Tier Ranges Name * Hosting Tiered 10% Subscription Tier Ranges M…" at bounding box center [381, 702] width 762 height 1405
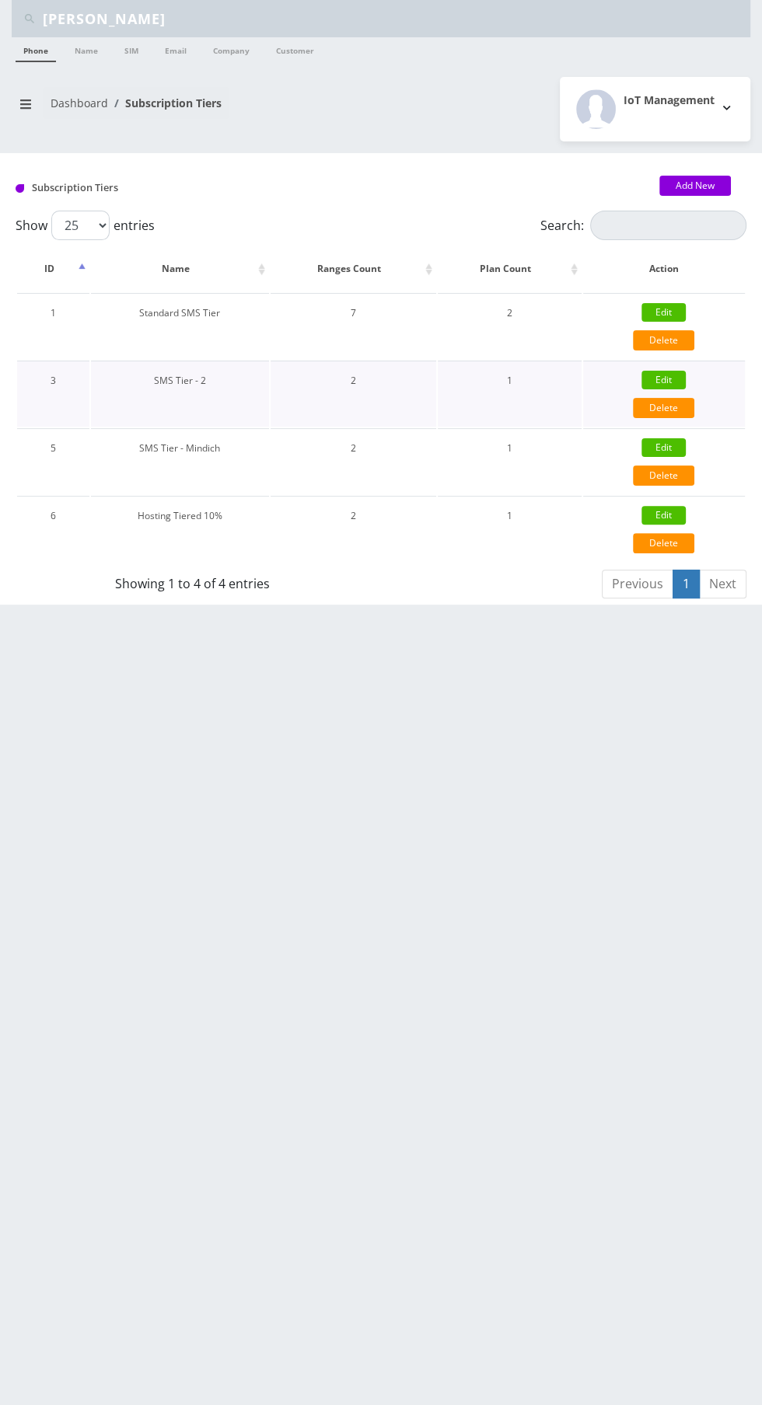
click at [662, 376] on link "Edit" at bounding box center [663, 380] width 44 height 19
type input "SMS Tier - 2"
type input "8106"
type input "4.25"
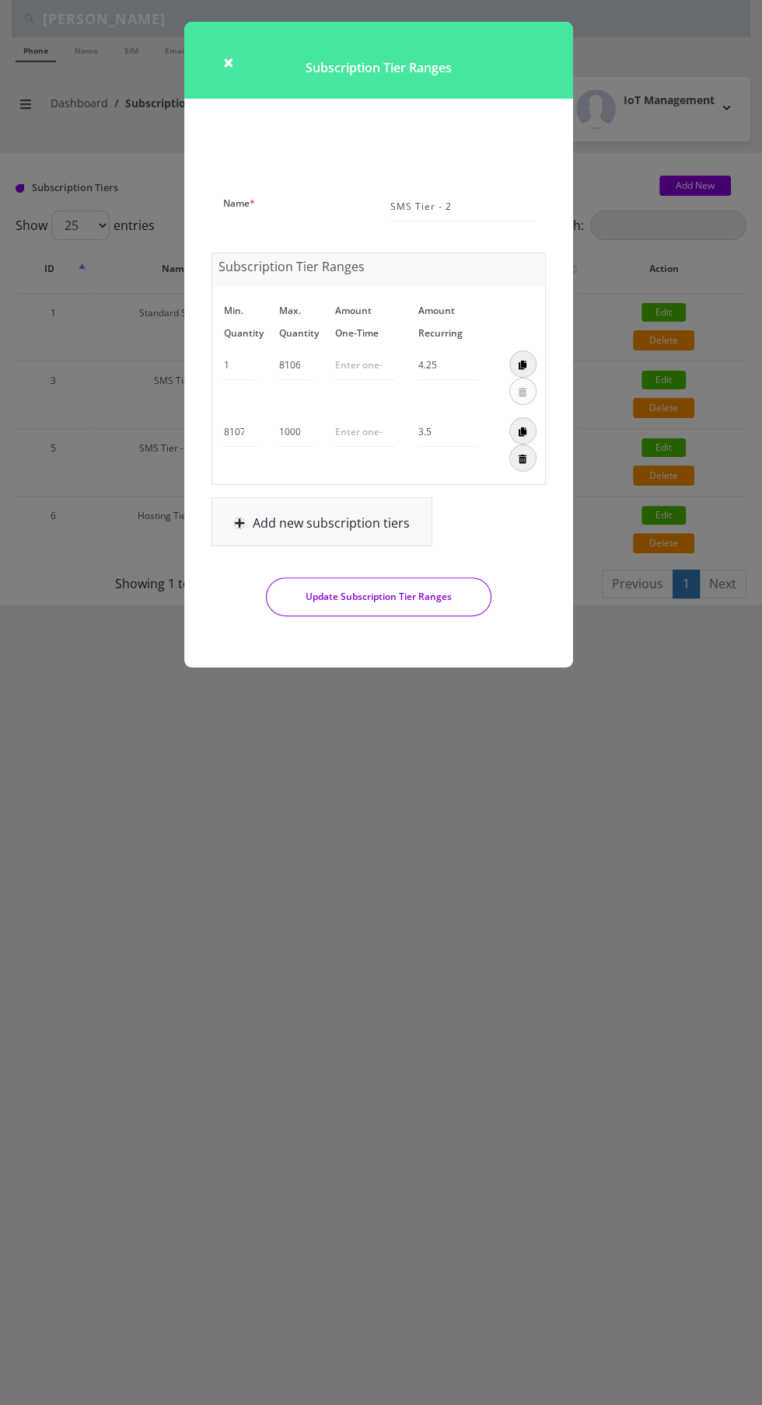
click at [547, 773] on div "× Subscription Tier Ranges Name * SMS Tier - 2 Subscription Tier Ranges Min. Qu…" at bounding box center [381, 702] width 762 height 1405
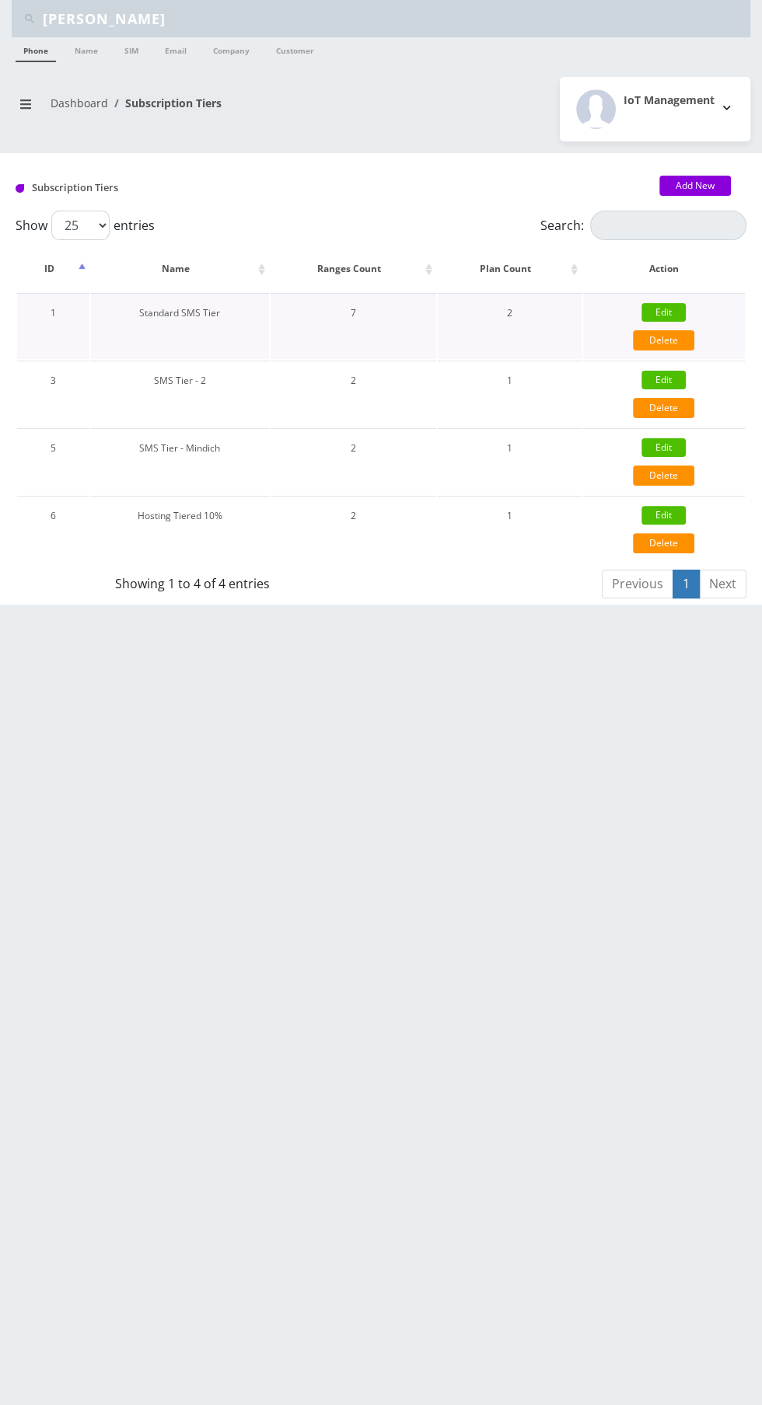
click at [661, 303] on link "Edit" at bounding box center [663, 312] width 44 height 19
type input "Standard SMS Tier"
type input "9"
type input "150"
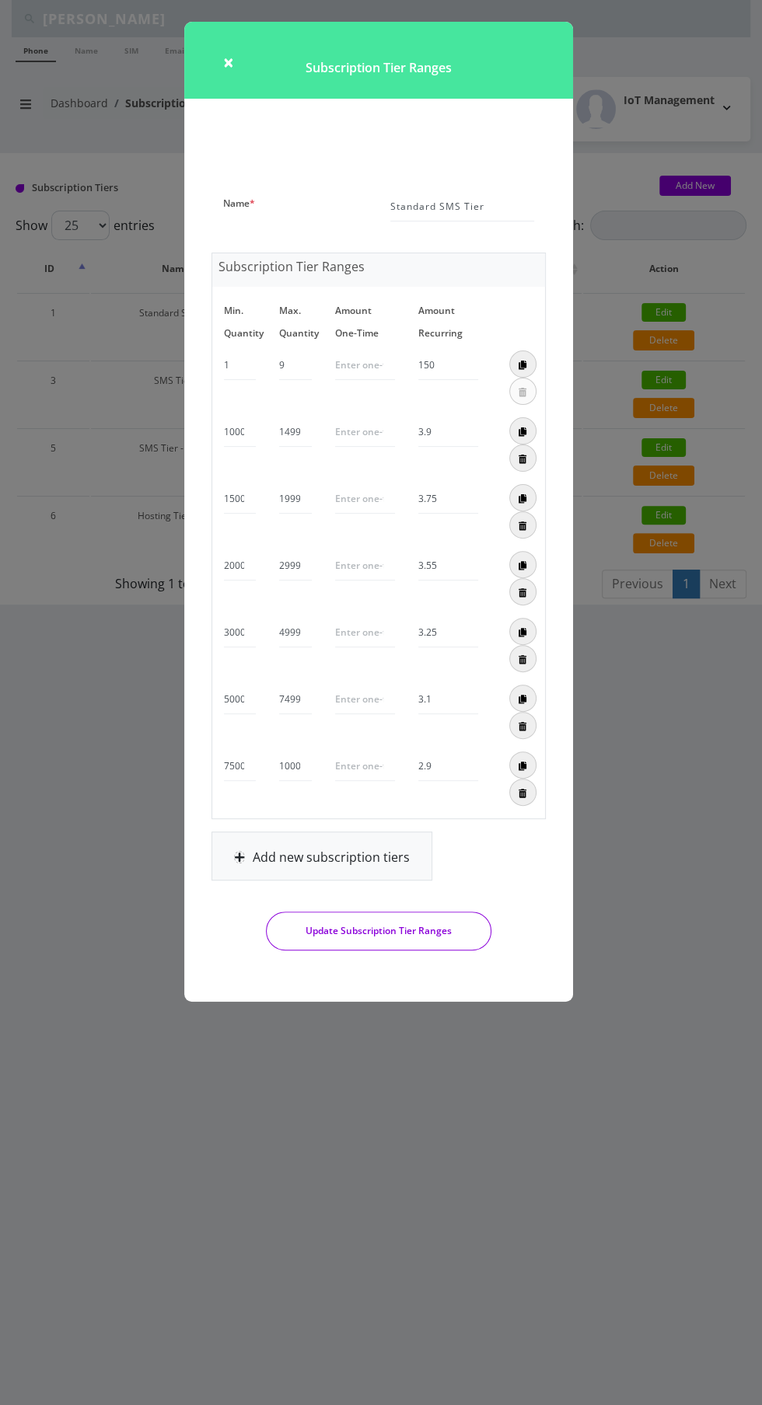
click at [615, 879] on div "× Subscription Tier Ranges Name * Standard SMS Tier Subscription Tier Ranges Mi…" at bounding box center [381, 702] width 762 height 1405
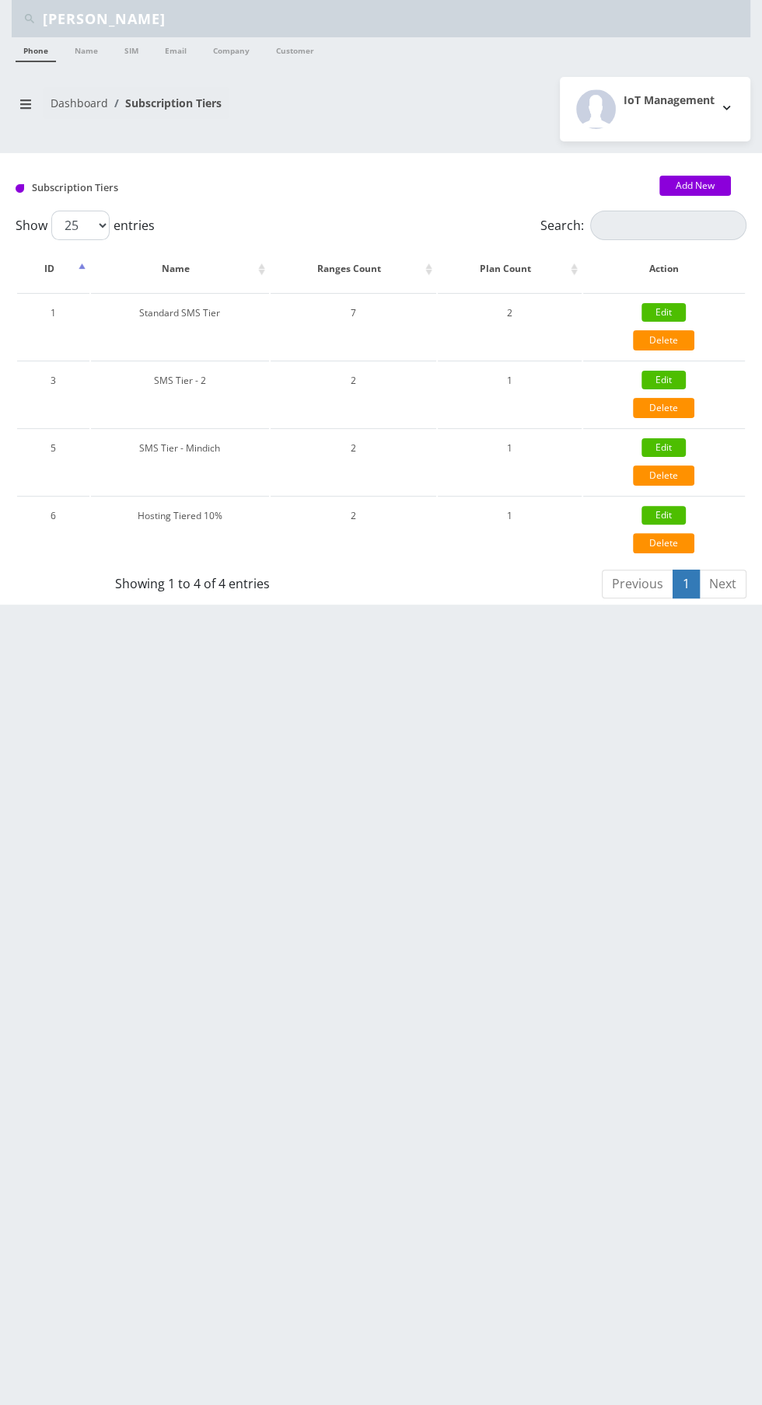
click at [665, 846] on div "Nathan m Phone Name SIM Email Company Customer Dashboard Subscription Tiers IoT…" at bounding box center [381, 702] width 762 height 1405
copy td "Hosting Tiered 10%"
click at [663, 312] on link "Edit" at bounding box center [663, 312] width 44 height 19
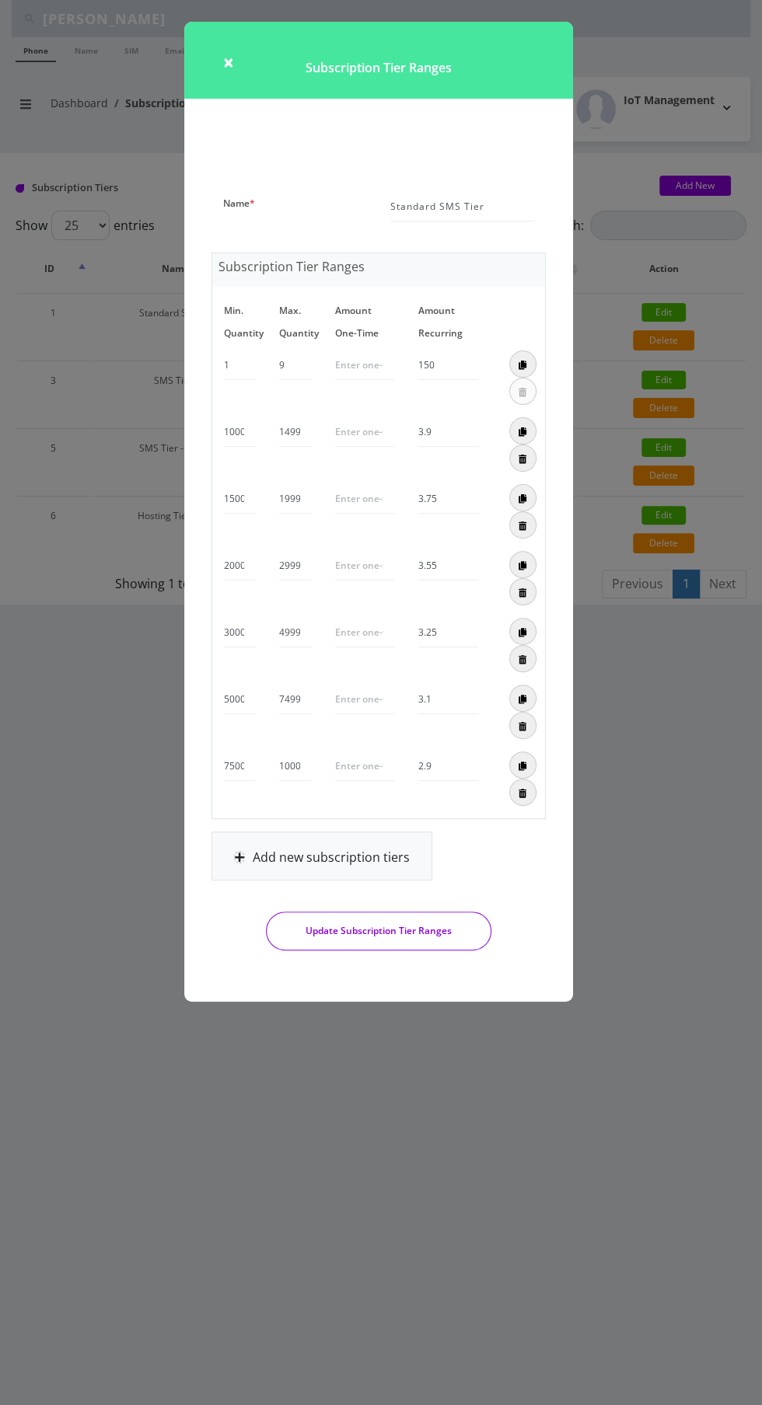
click at [291, 364] on input "9" at bounding box center [295, 366] width 32 height 30
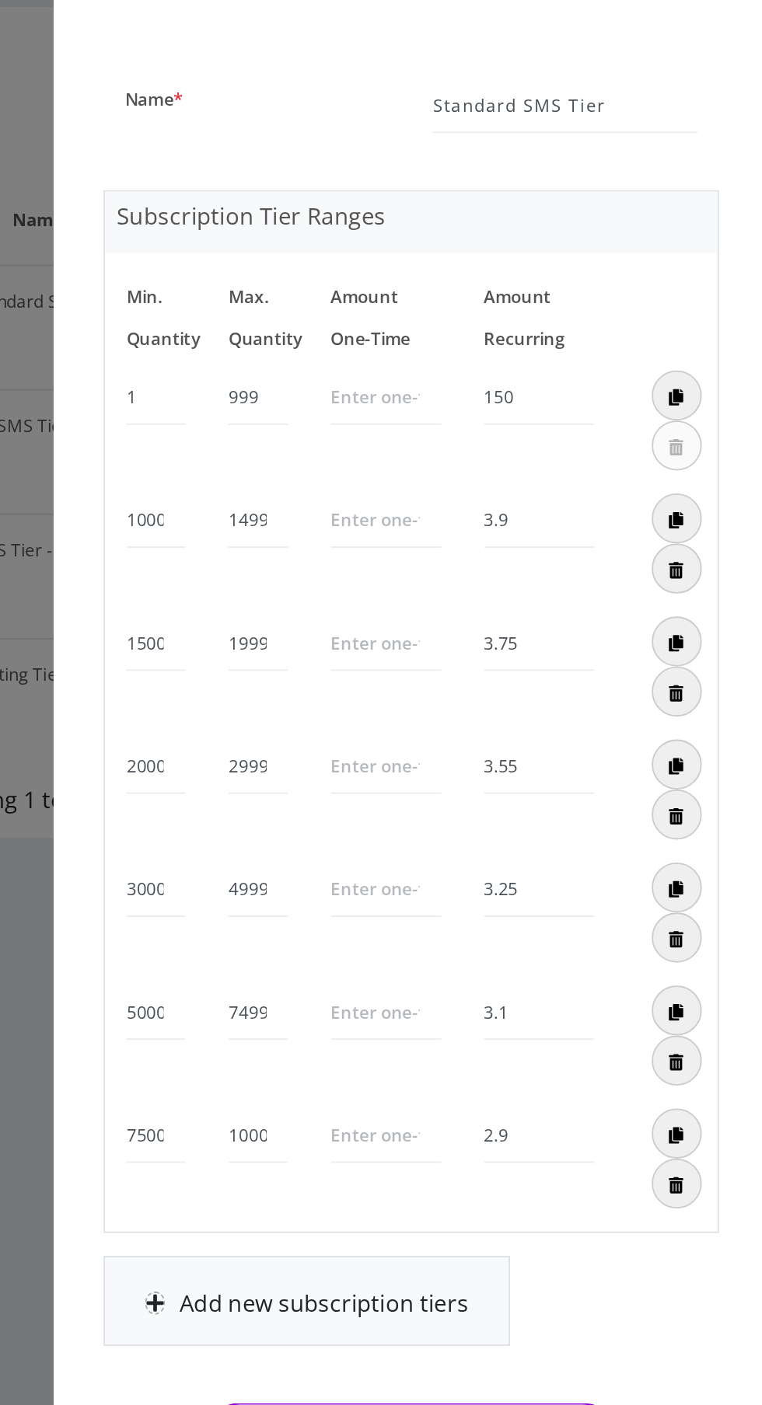
type input "999"
click at [460, 361] on input "150" at bounding box center [448, 366] width 60 height 30
type input "1"
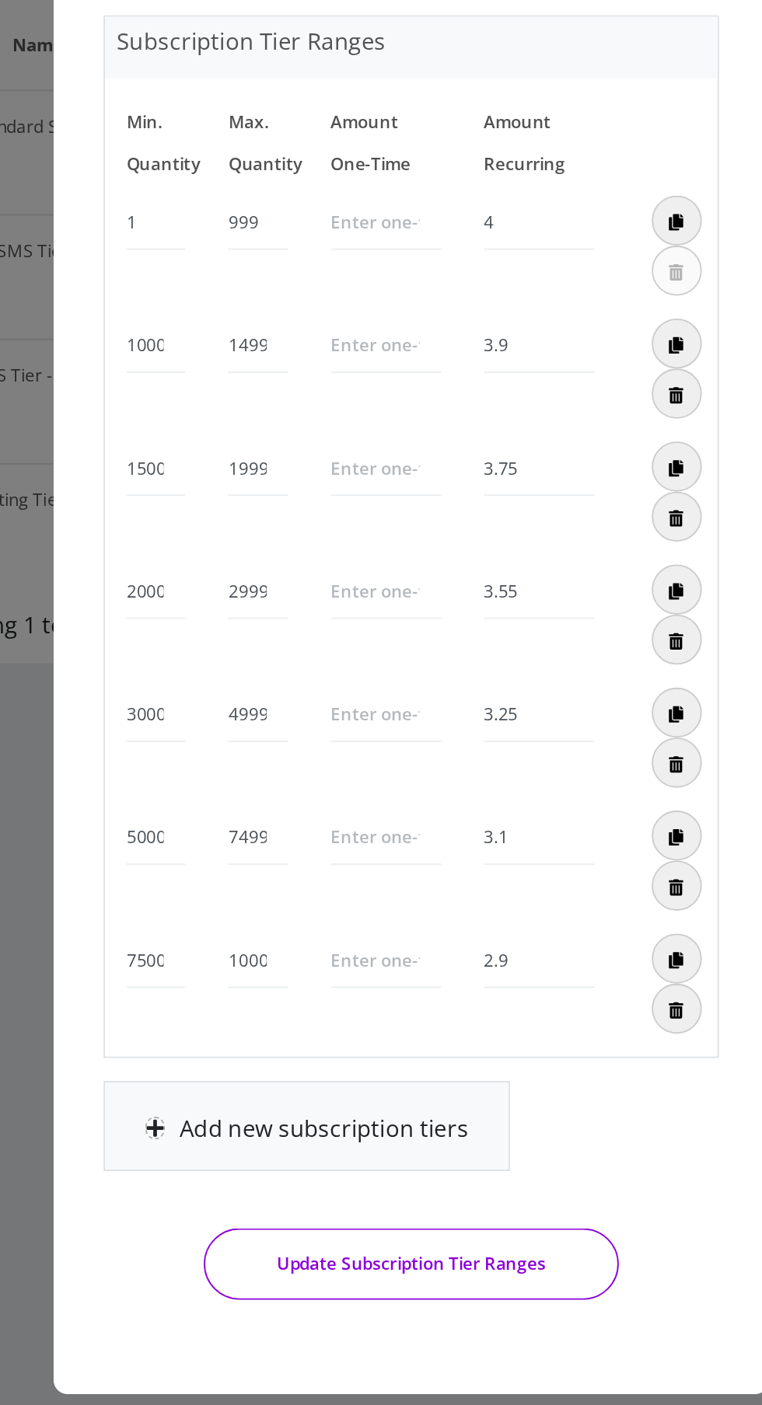
type input "4"
click at [420, 928] on button "Update Subscription Tier Ranges" at bounding box center [378, 931] width 225 height 39
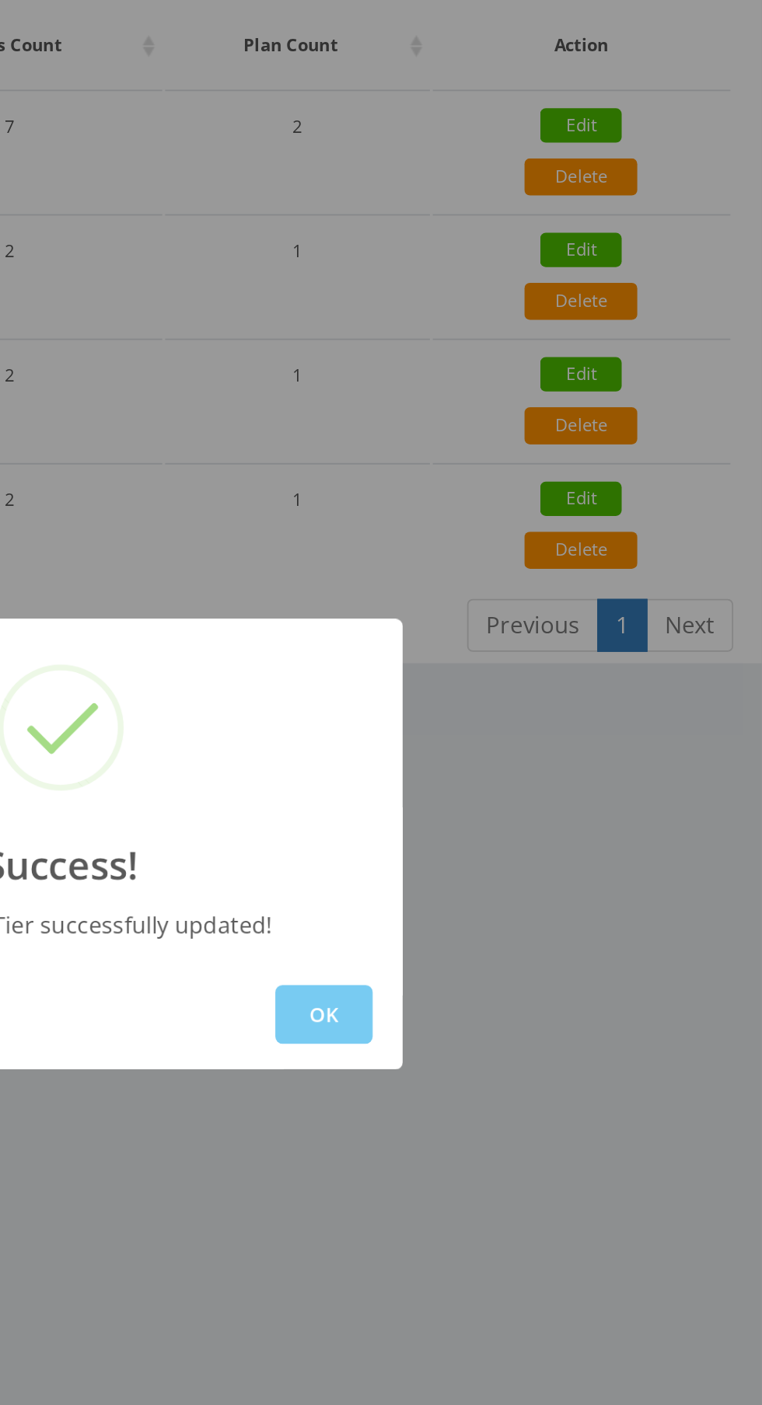
click at [525, 808] on button "OK" at bounding box center [524, 796] width 53 height 32
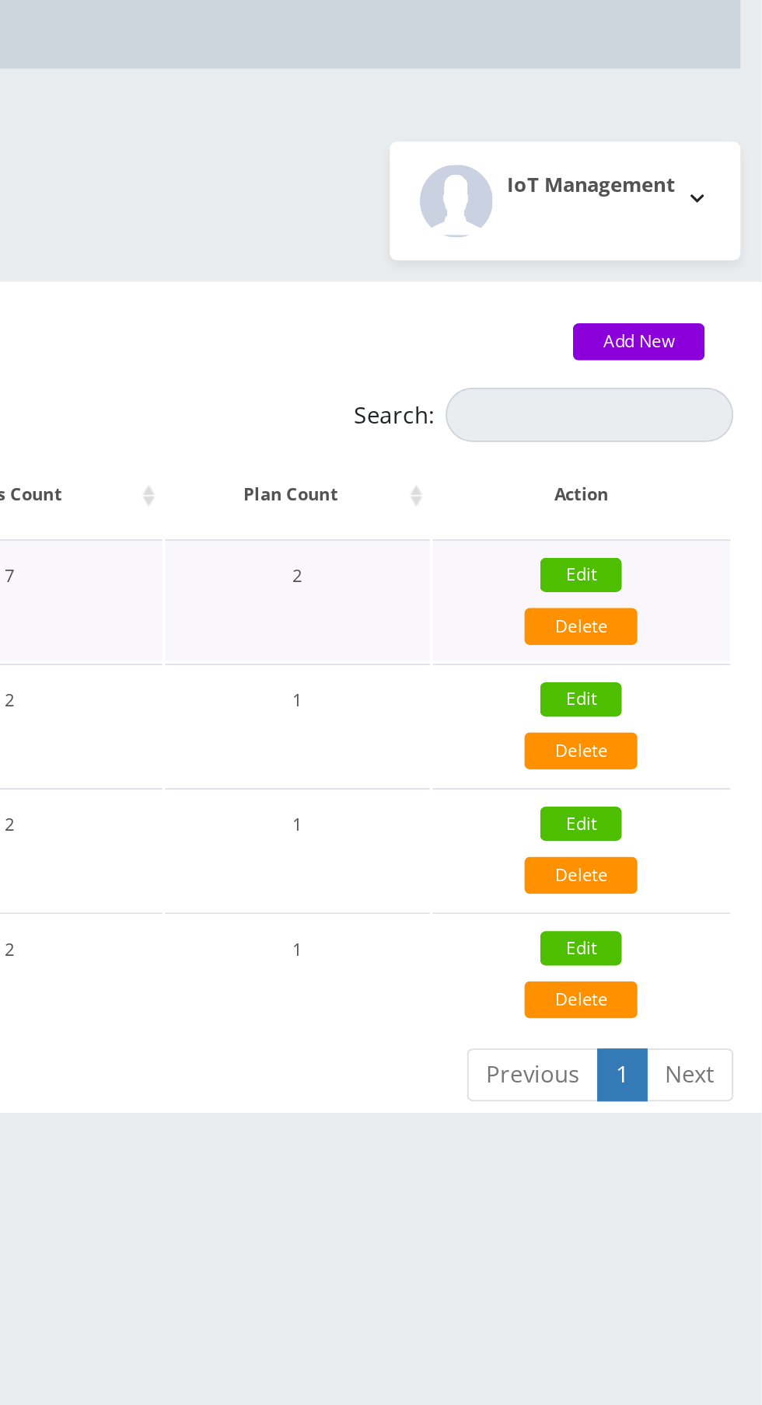
click at [672, 306] on link "Edit" at bounding box center [663, 312] width 44 height 19
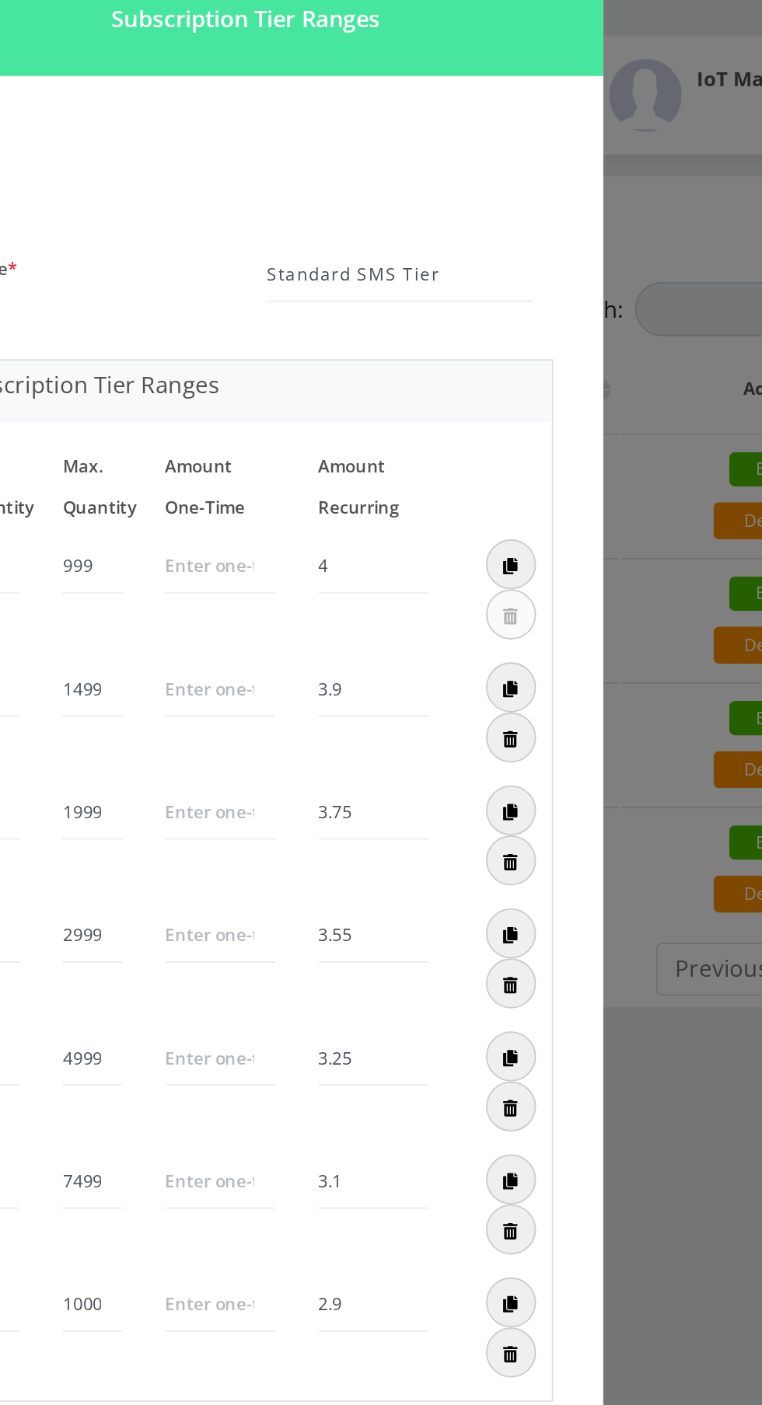
click at [600, 613] on div "× Subscription Tier Ranges Name * Standard SMS Tier Subscription Tier Ranges Mi…" at bounding box center [381, 702] width 762 height 1405
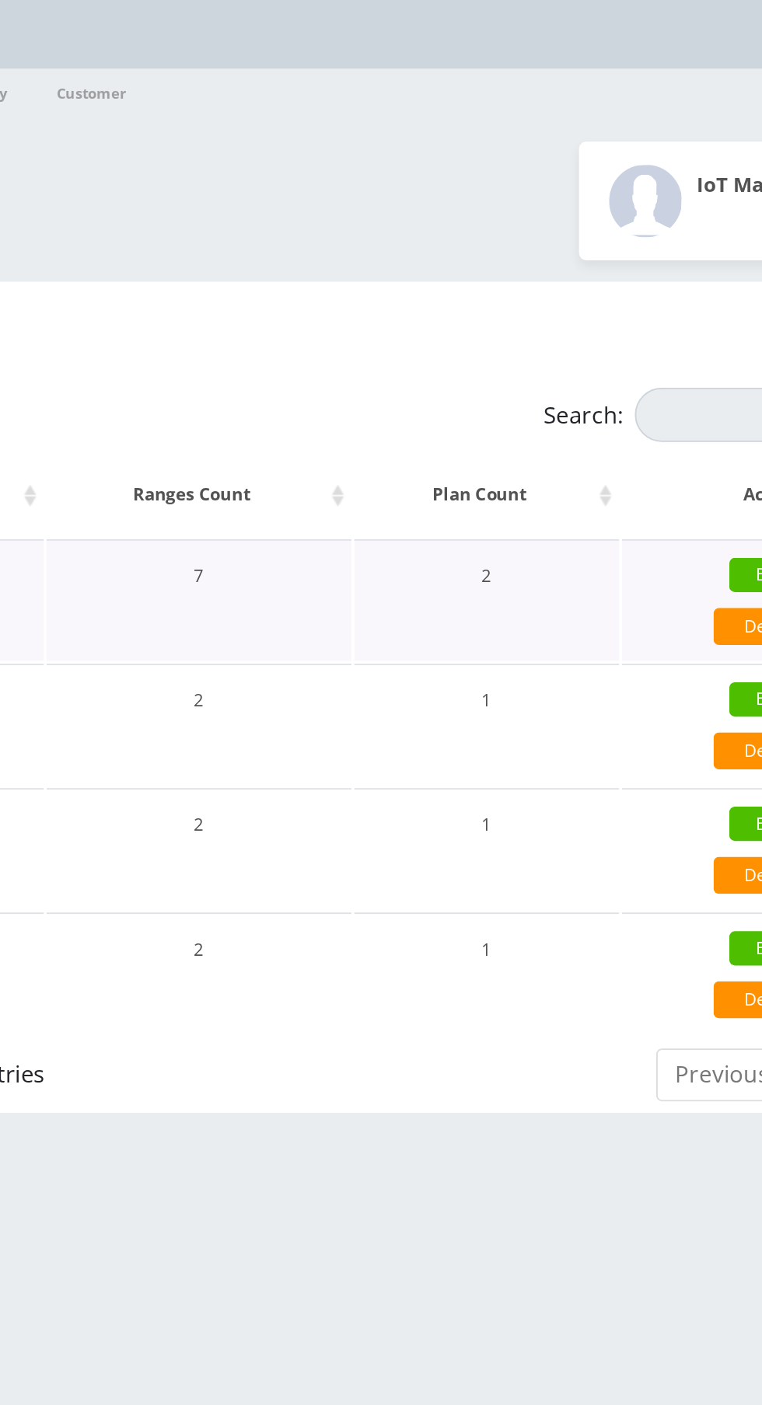
click at [641, 308] on link "Edit" at bounding box center [663, 312] width 44 height 19
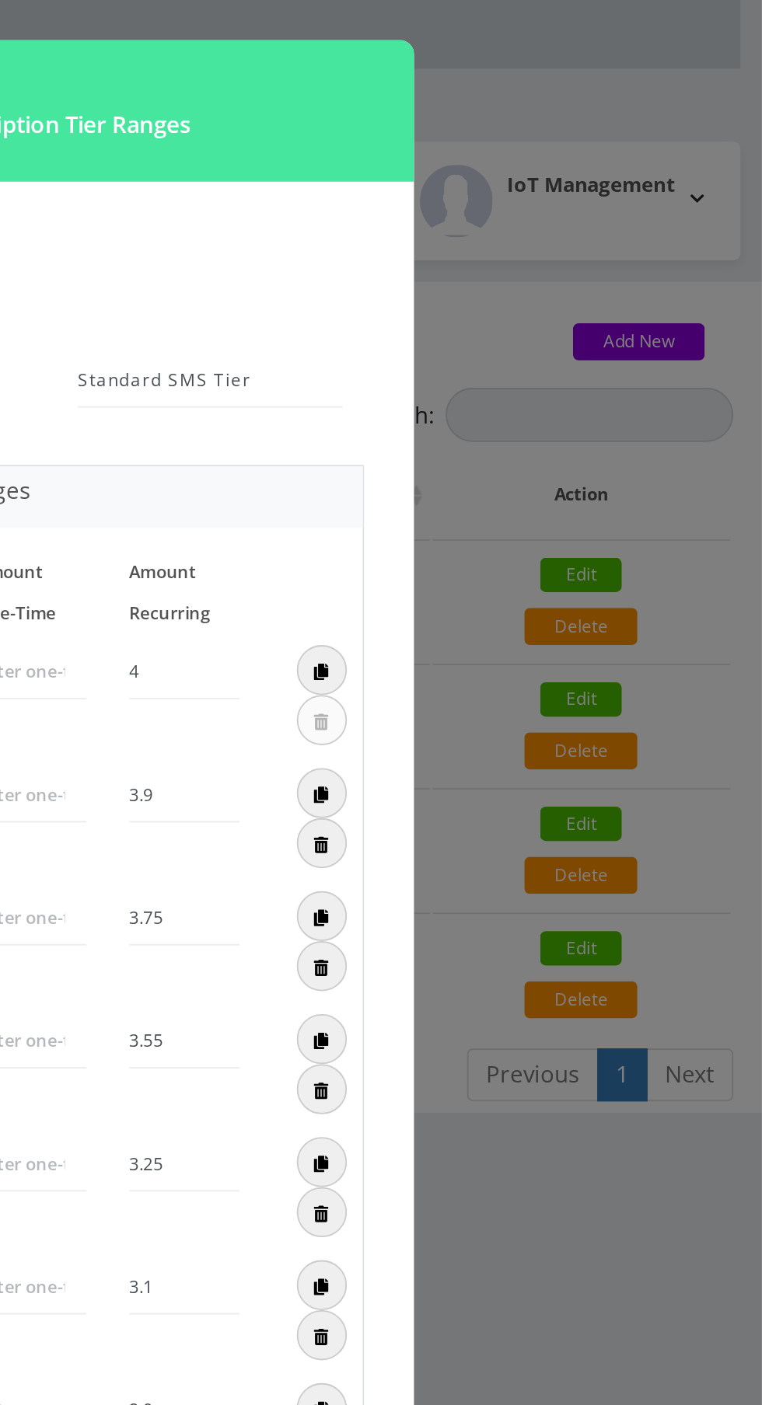
click at [641, 627] on div "× Subscription Tier Ranges Name * Standard SMS Tier Subscription Tier Ranges Mi…" at bounding box center [381, 702] width 762 height 1405
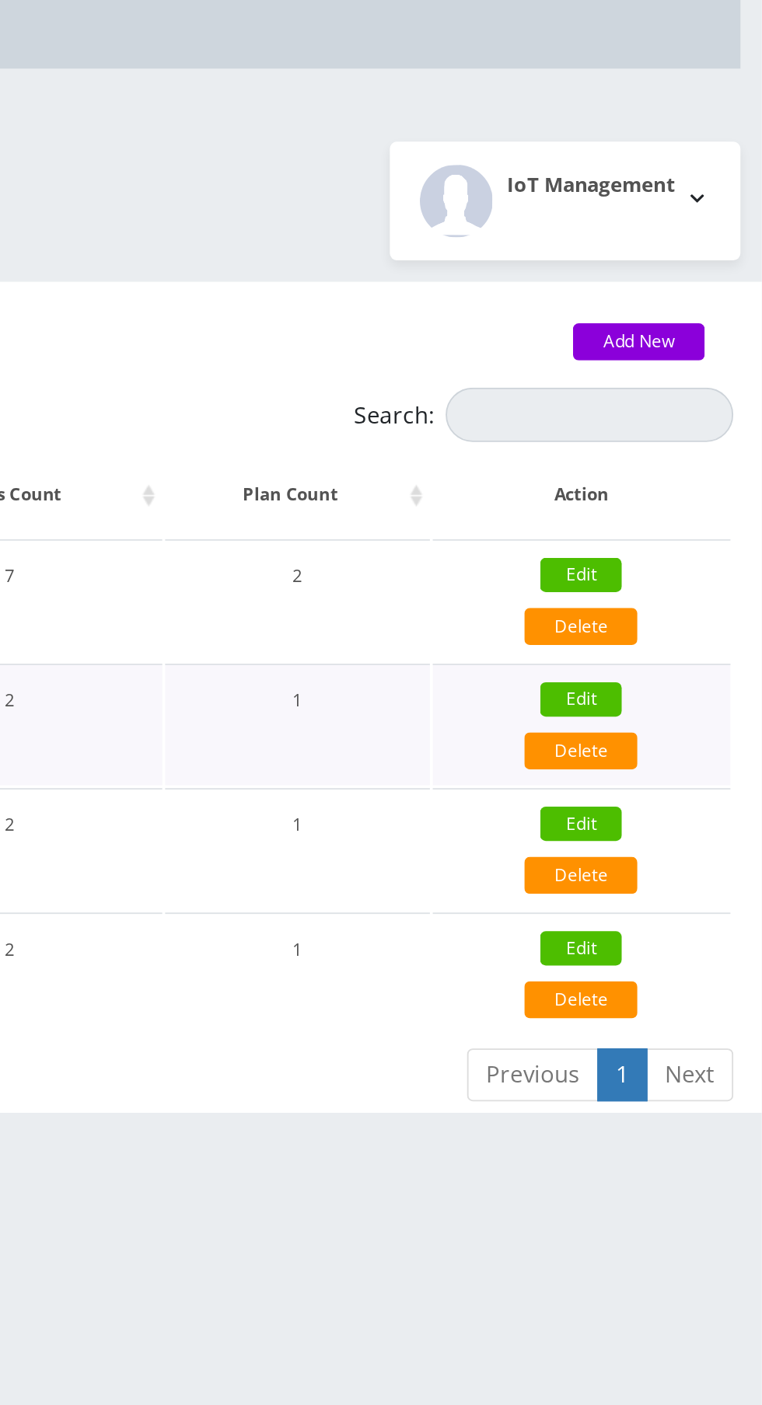
click at [675, 371] on link "Edit" at bounding box center [663, 380] width 44 height 19
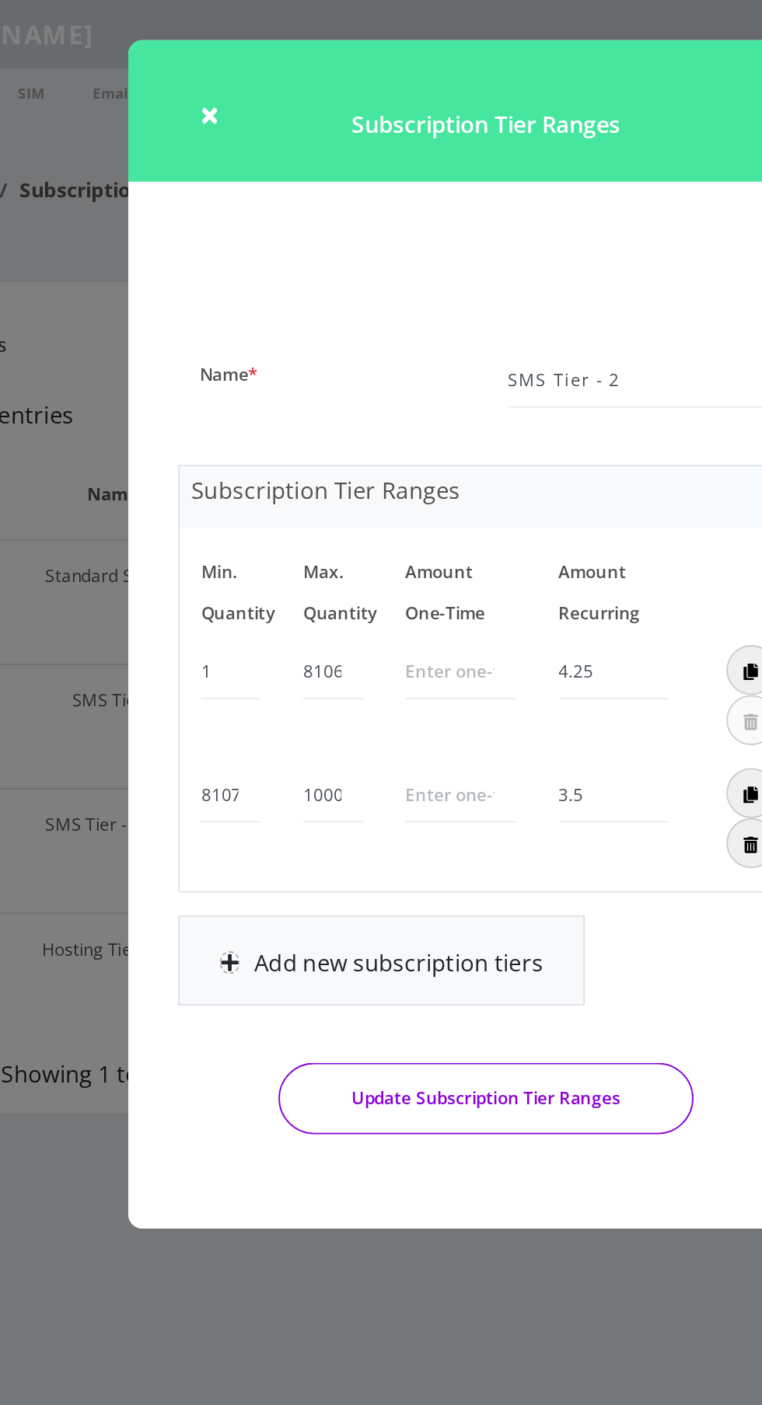
click at [331, 697] on div "× Subscription Tier Ranges Name * SMS Tier - 2 Subscription Tier Ranges Min. Qu…" at bounding box center [381, 702] width 762 height 1405
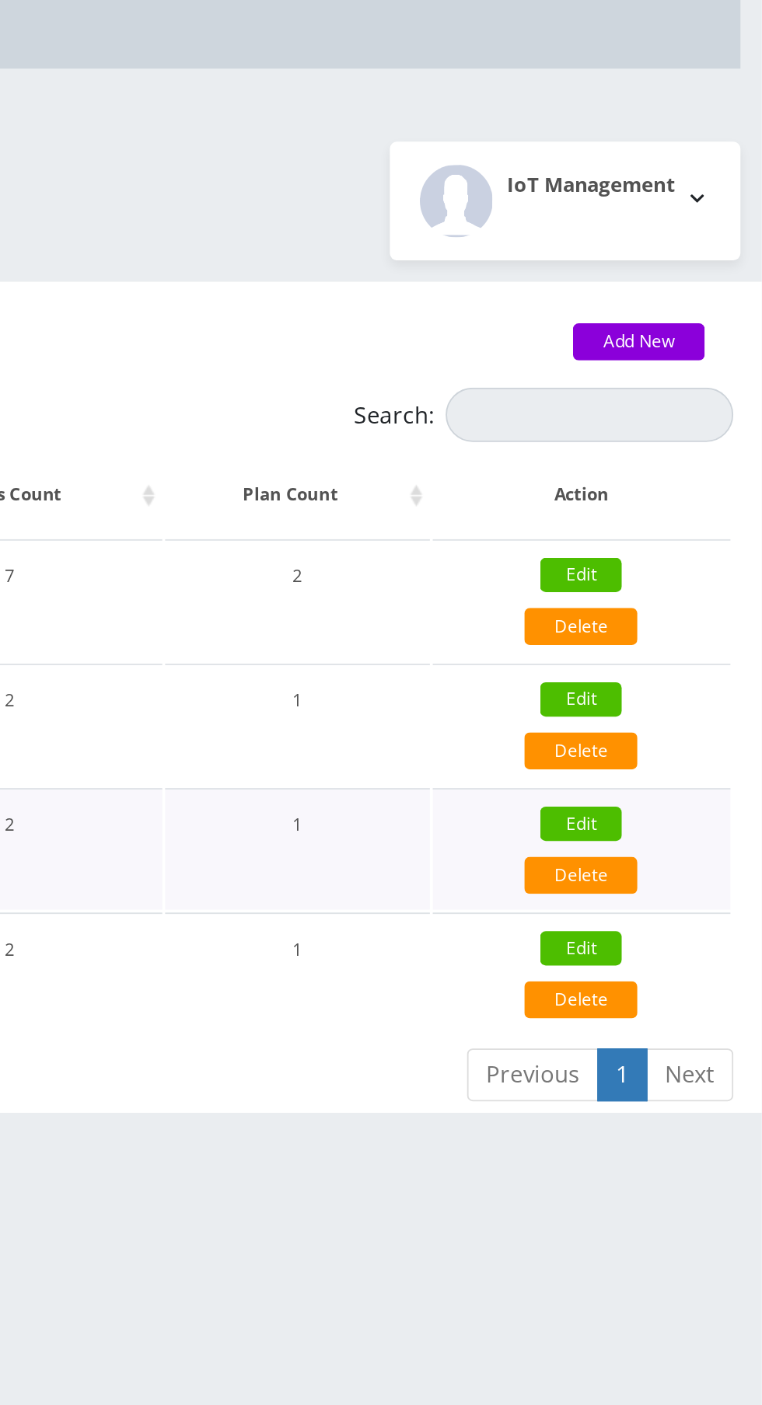
click at [663, 443] on link "Edit" at bounding box center [663, 447] width 44 height 19
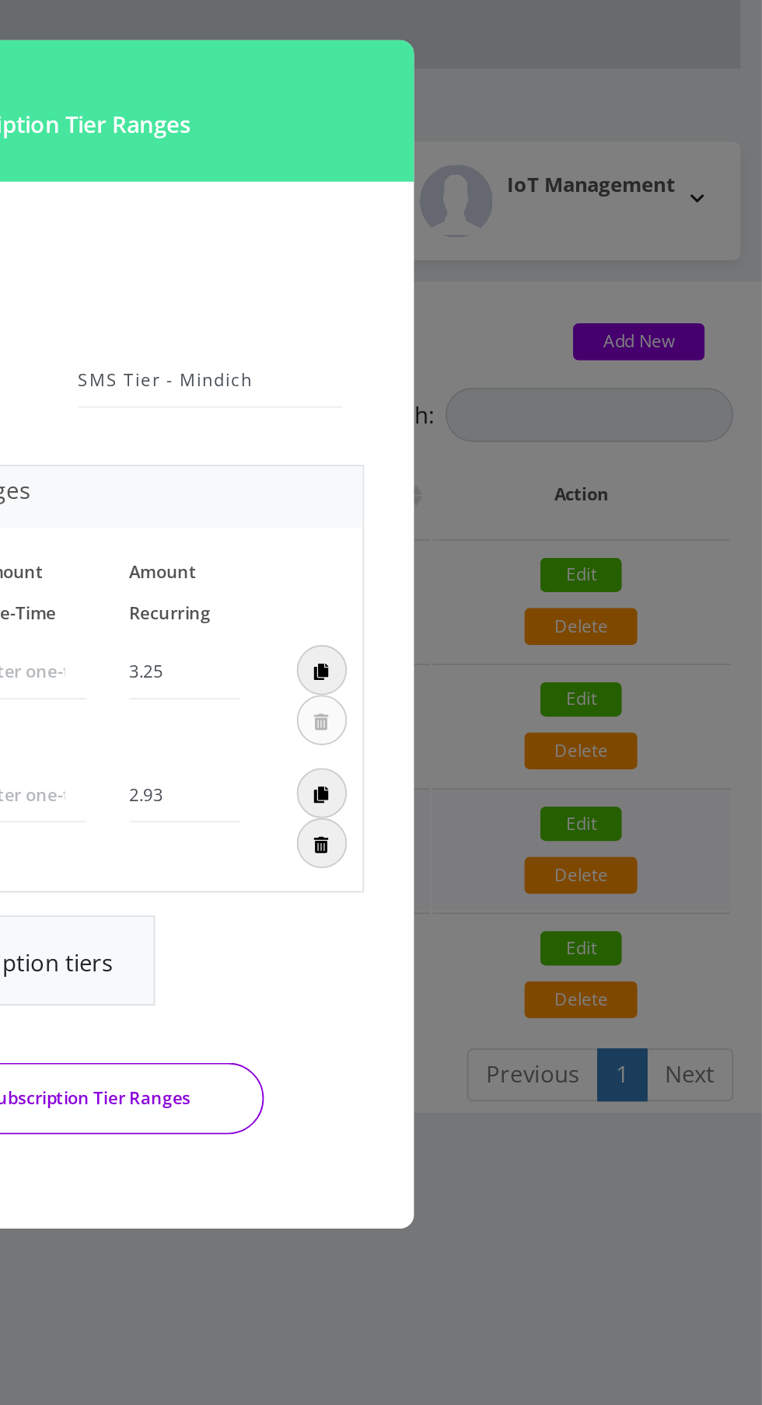
click at [618, 650] on div "× Subscription Tier Ranges Name * SMS Tier - Mindich Subscription Tier Ranges M…" at bounding box center [381, 702] width 762 height 1405
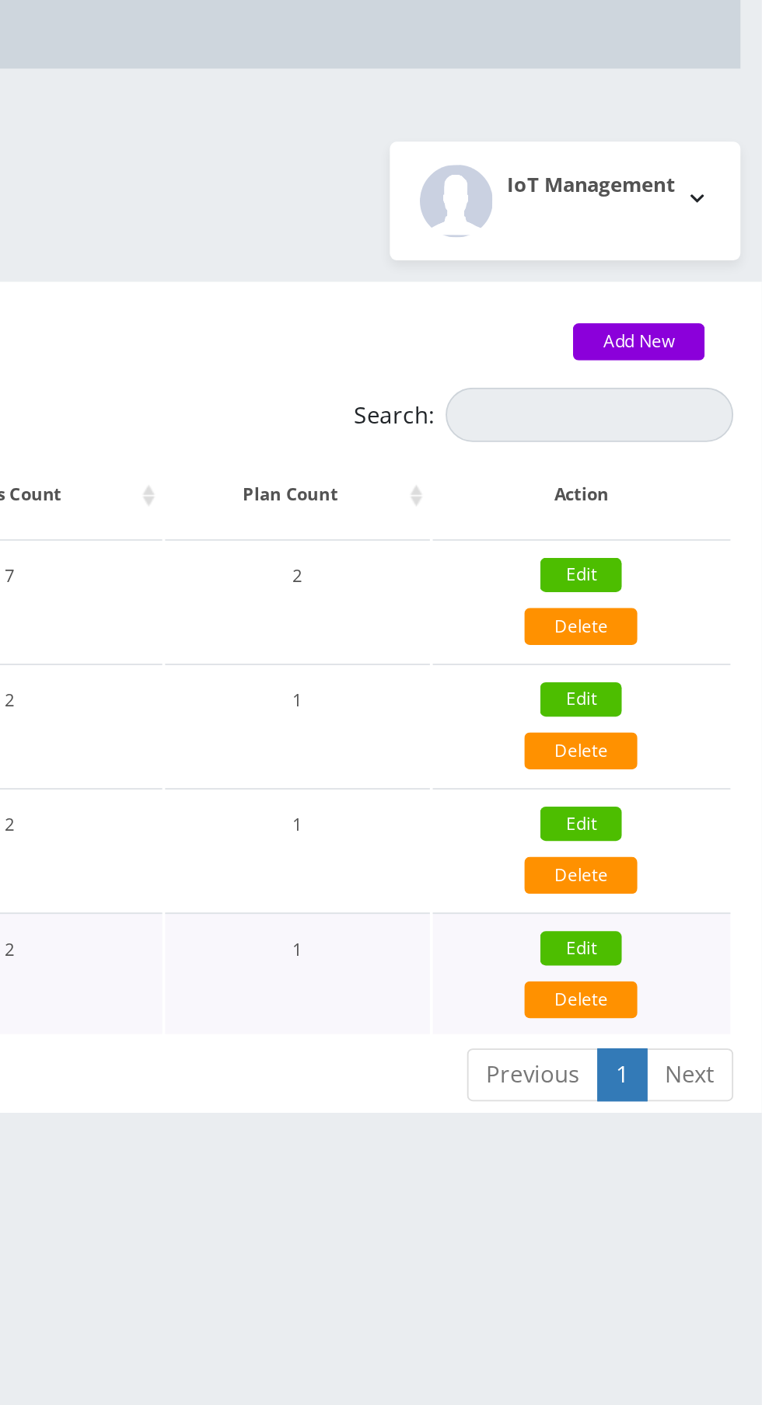
click at [678, 505] on div "Edit" at bounding box center [664, 516] width 146 height 23
click at [669, 508] on link "Edit" at bounding box center [663, 515] width 44 height 19
type input "Hosting Tiered 10%"
type input "9"
type input "150"
